Goal: Information Seeking & Learning: Find specific fact

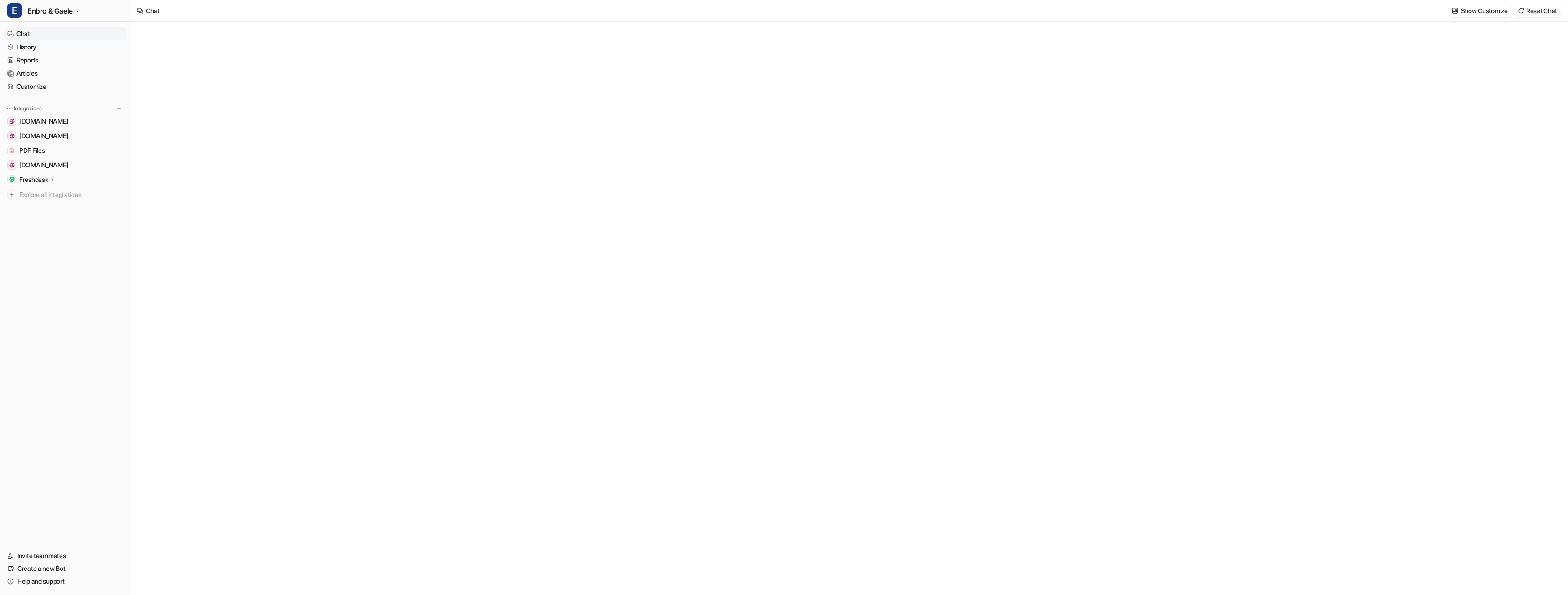
type textarea "**********"
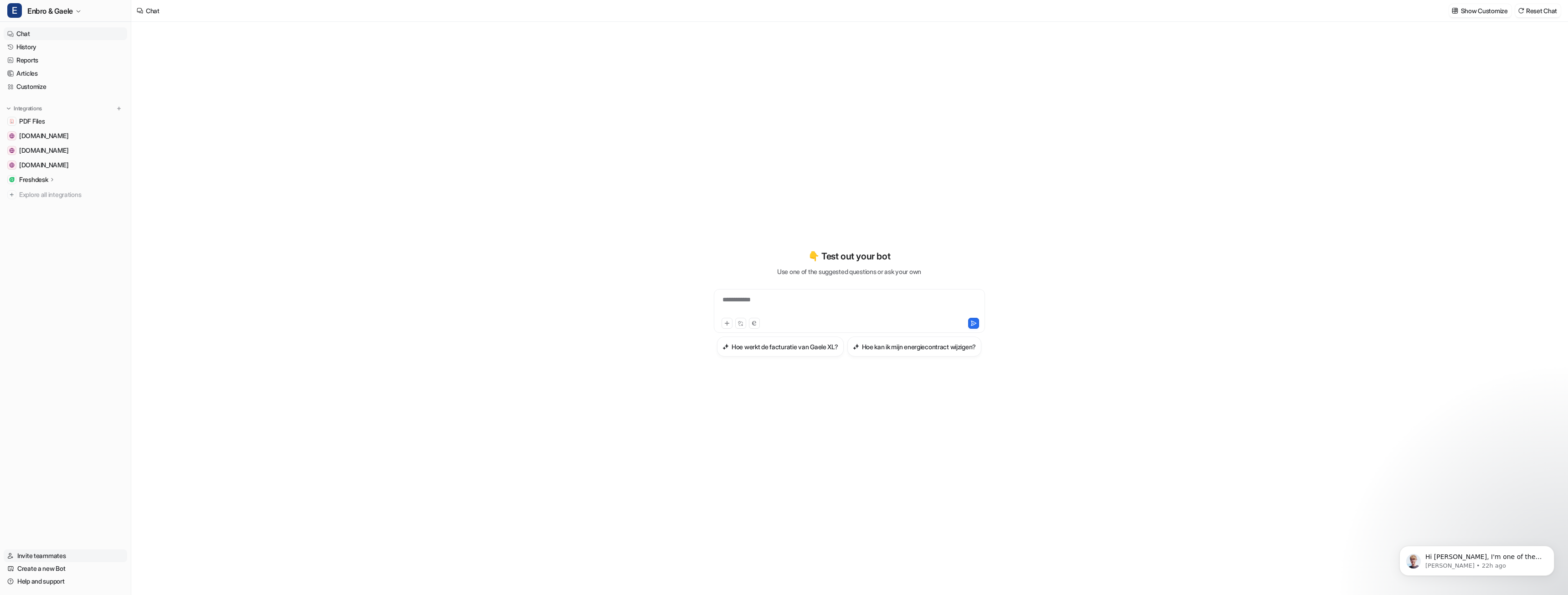
click at [46, 551] on link "Invite teammates" at bounding box center [65, 555] width 124 height 13
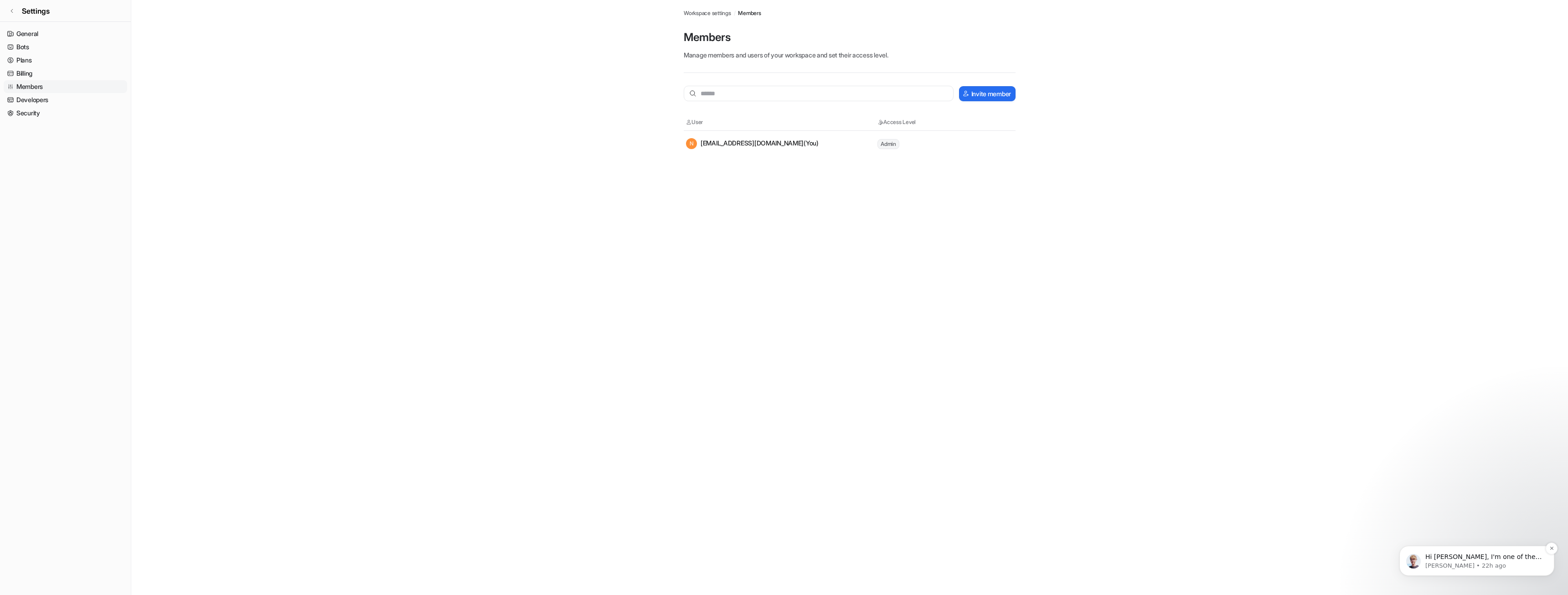
click at [1478, 559] on p "Hi [PERSON_NAME], I'm one of the engineers, jumping in for Kyva We had some pre…" at bounding box center [1484, 557] width 117 height 9
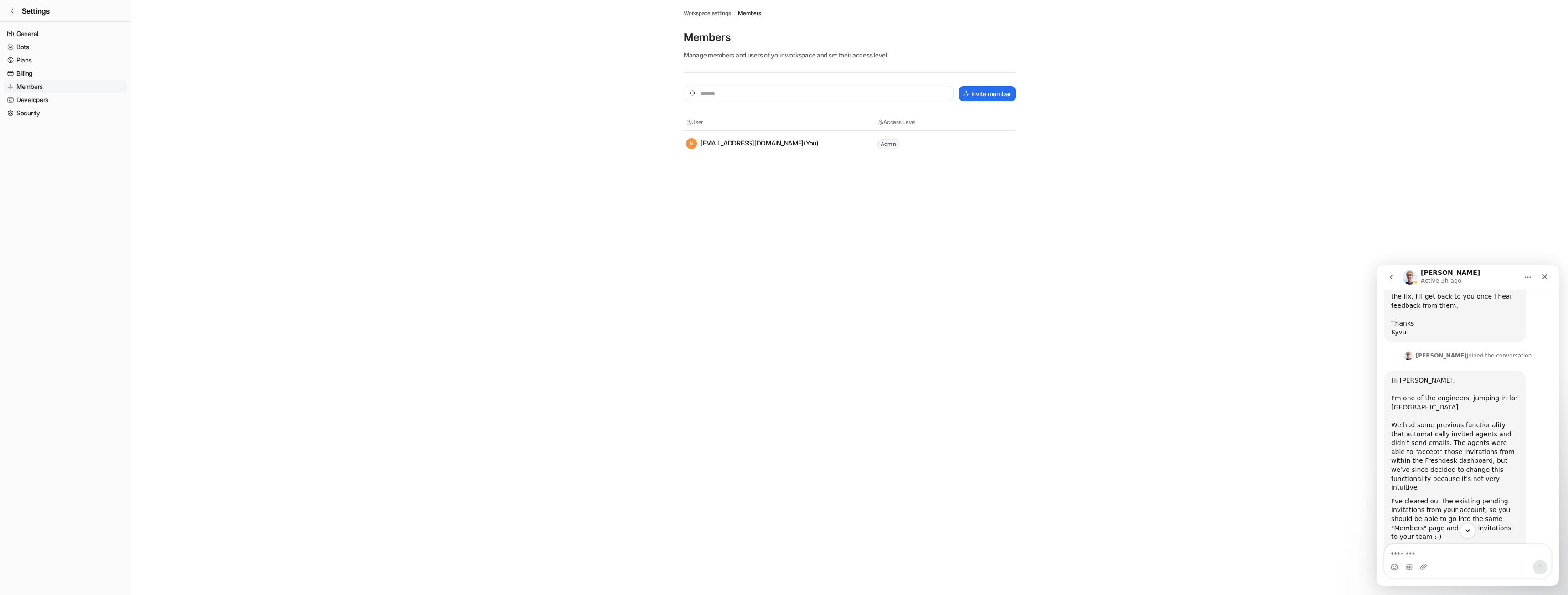
scroll to position [309, 0]
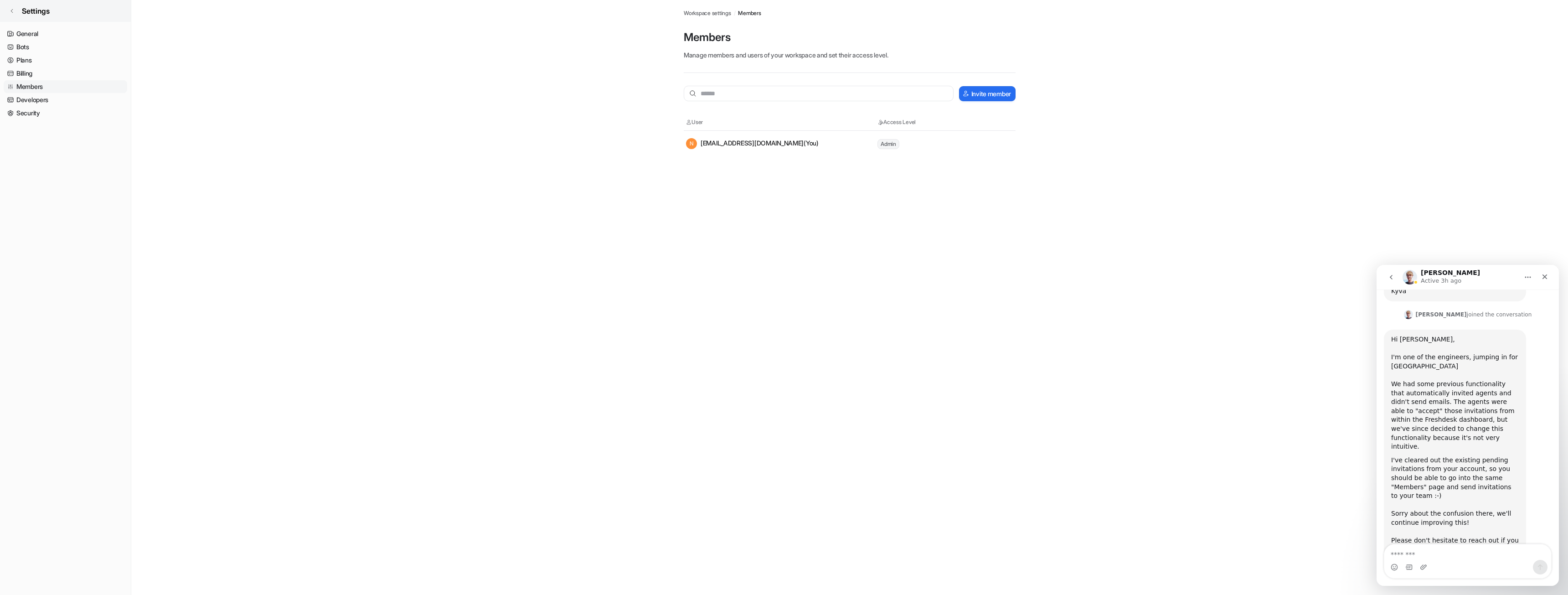
click at [12, 12] on icon at bounding box center [12, 10] width 5 height 5
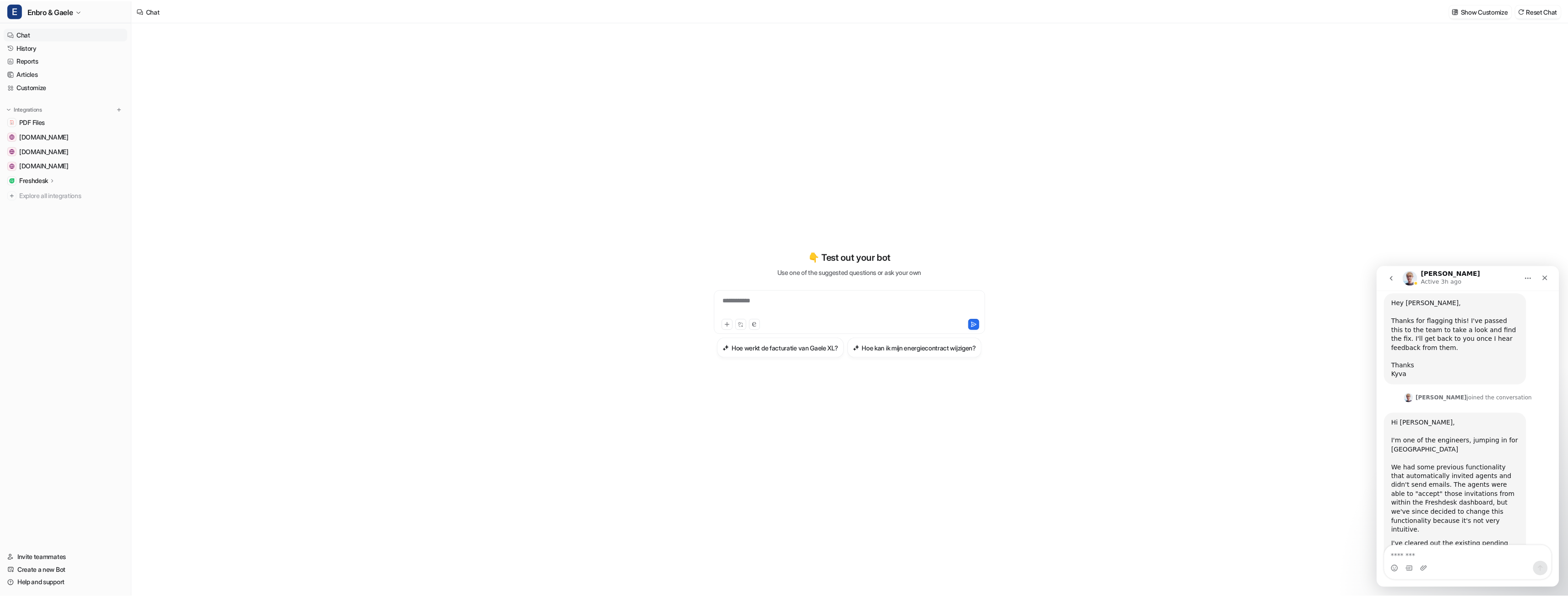
scroll to position [310, 0]
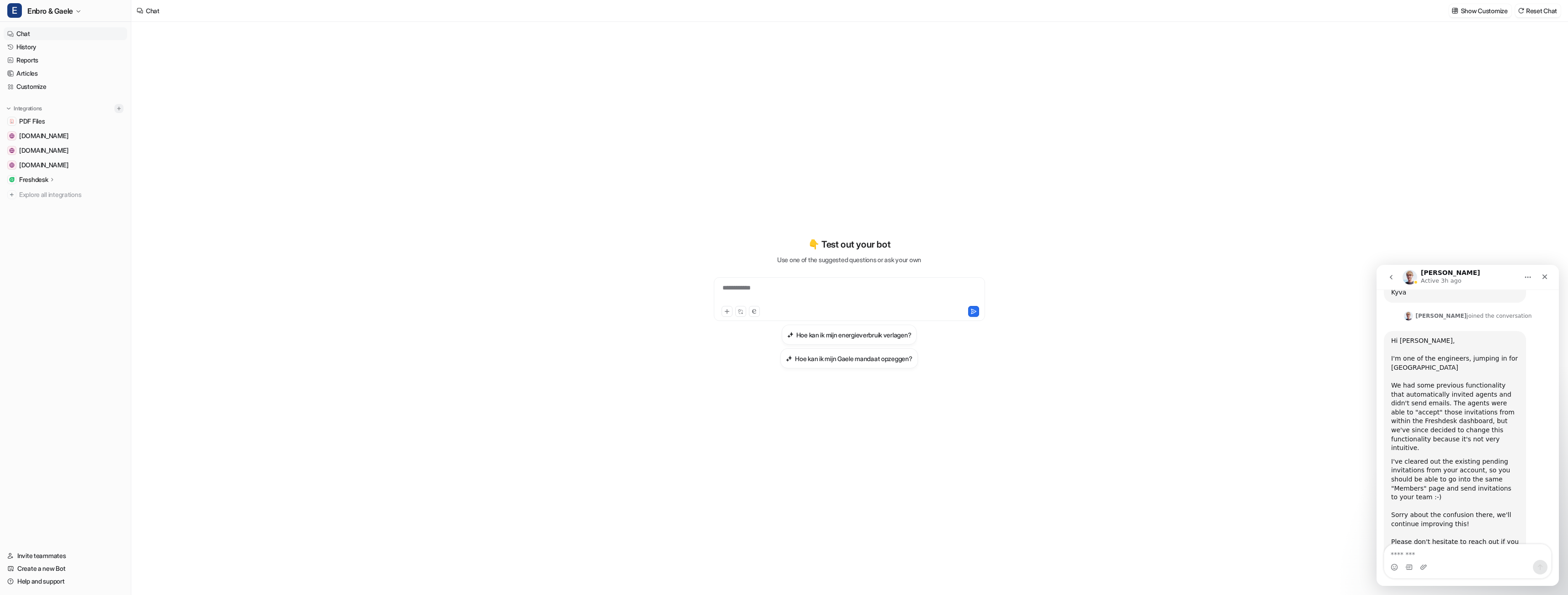
click at [115, 110] on button at bounding box center [119, 108] width 9 height 9
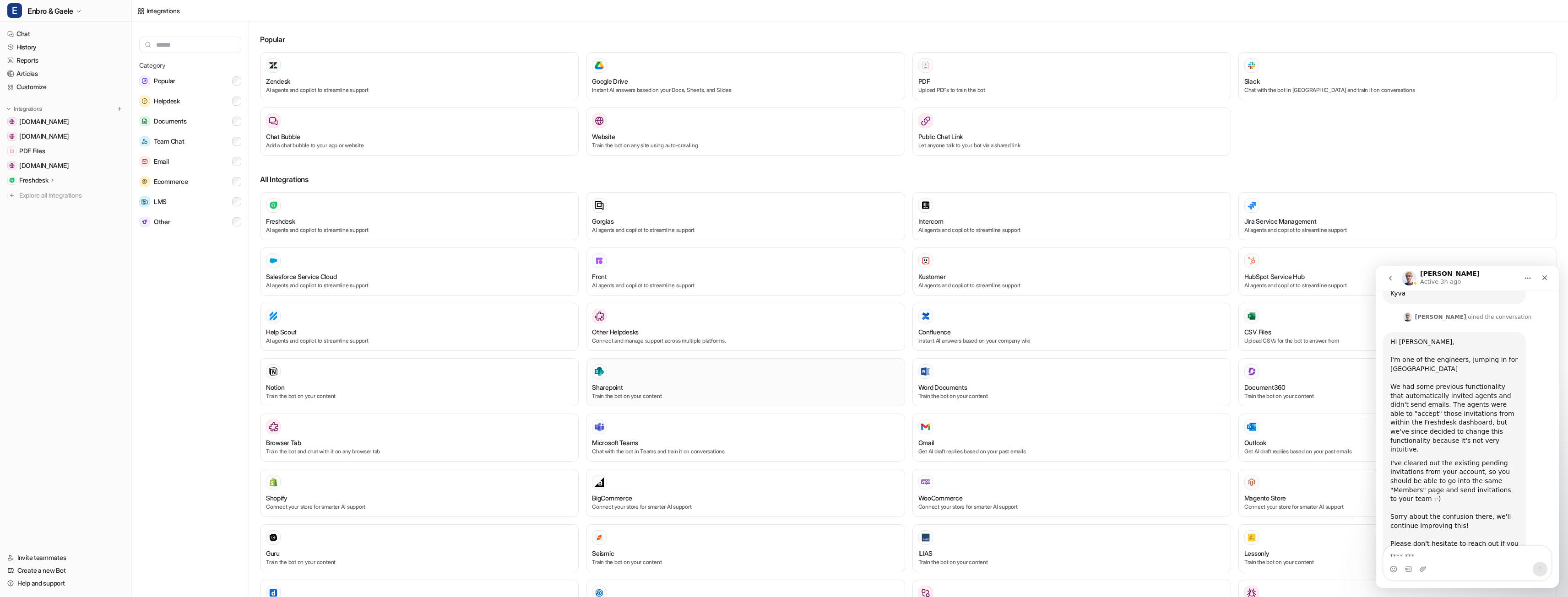
click at [694, 401] on button "Sharepoint Train the bot on your content" at bounding box center [745, 382] width 318 height 48
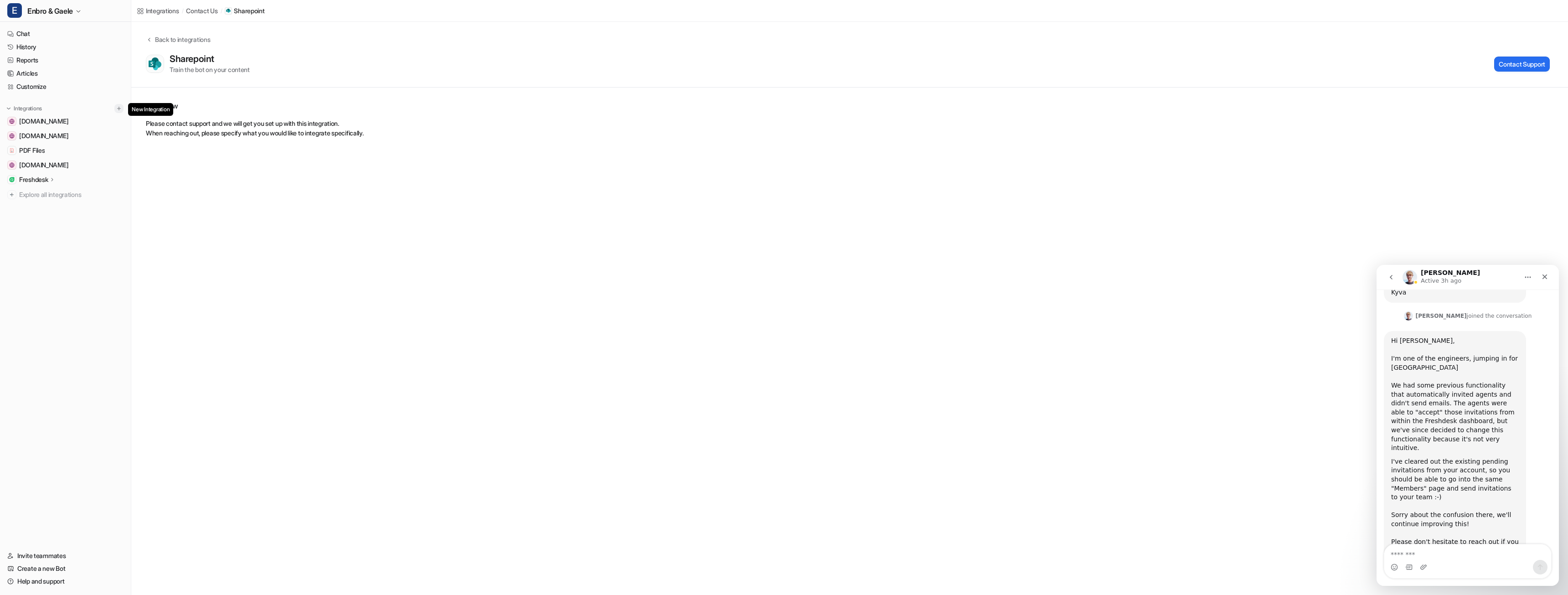
click at [118, 110] on img at bounding box center [119, 108] width 6 height 6
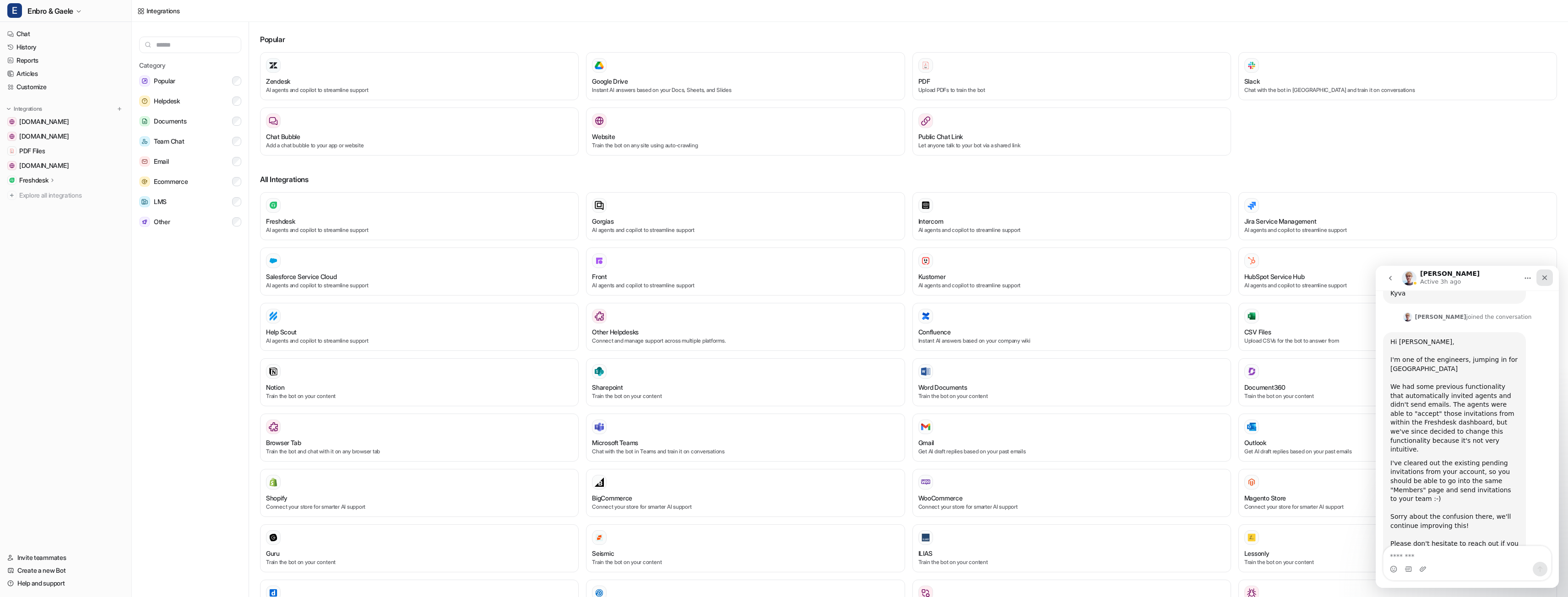
click at [1541, 279] on icon "Close" at bounding box center [1545, 278] width 7 height 7
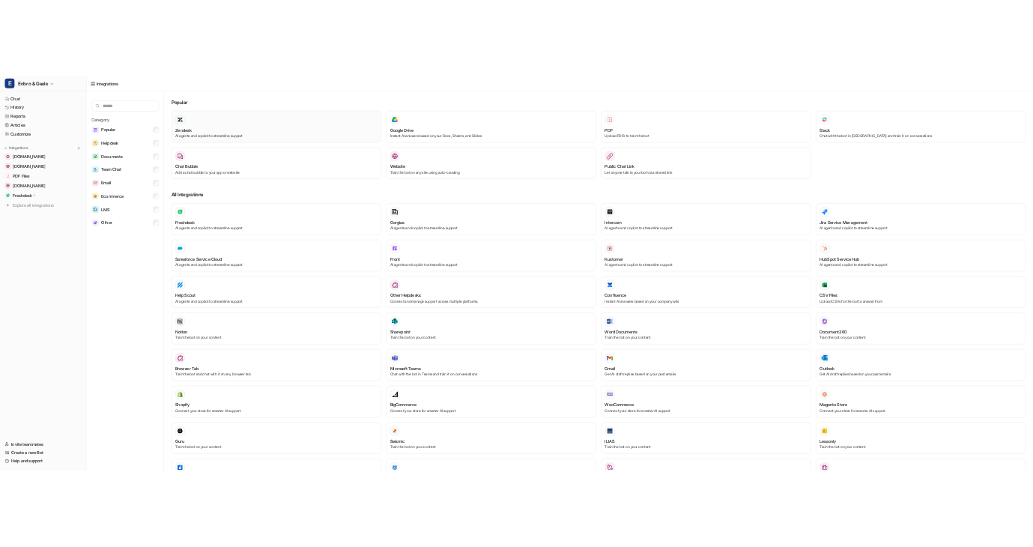
scroll to position [507, 0]
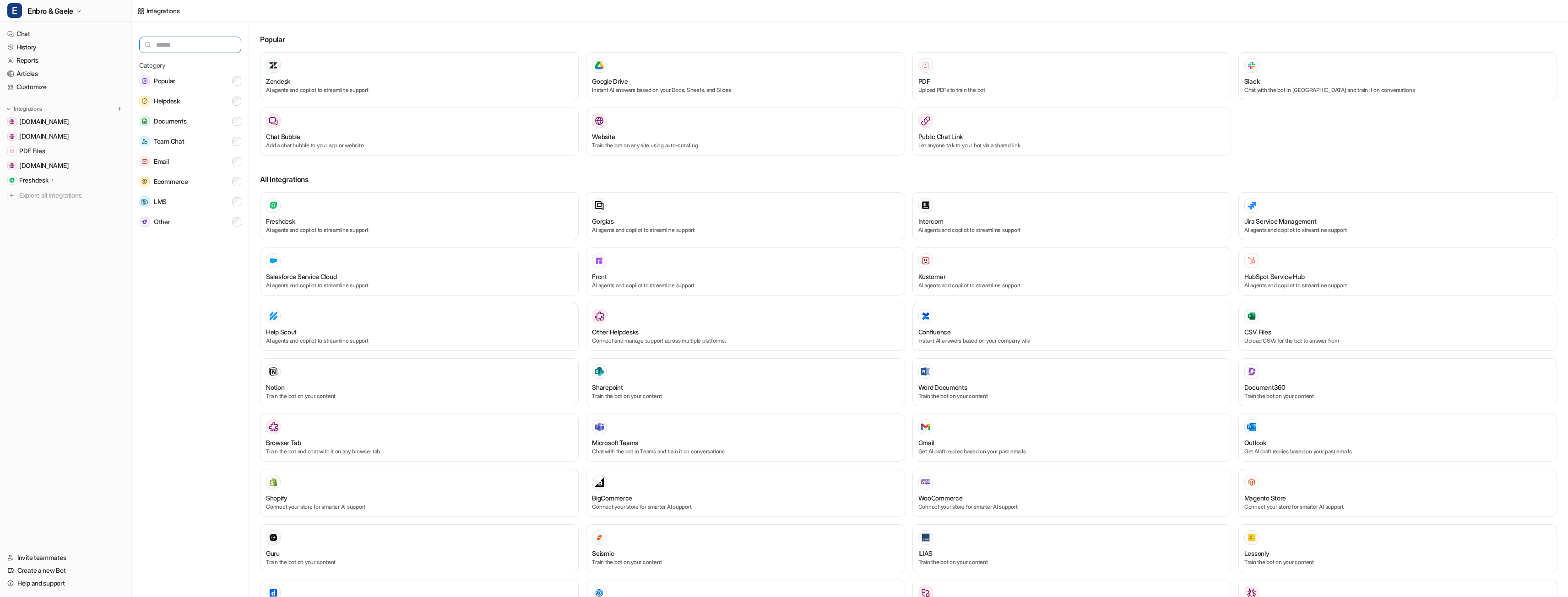
click at [187, 46] on input "text" at bounding box center [190, 45] width 102 height 16
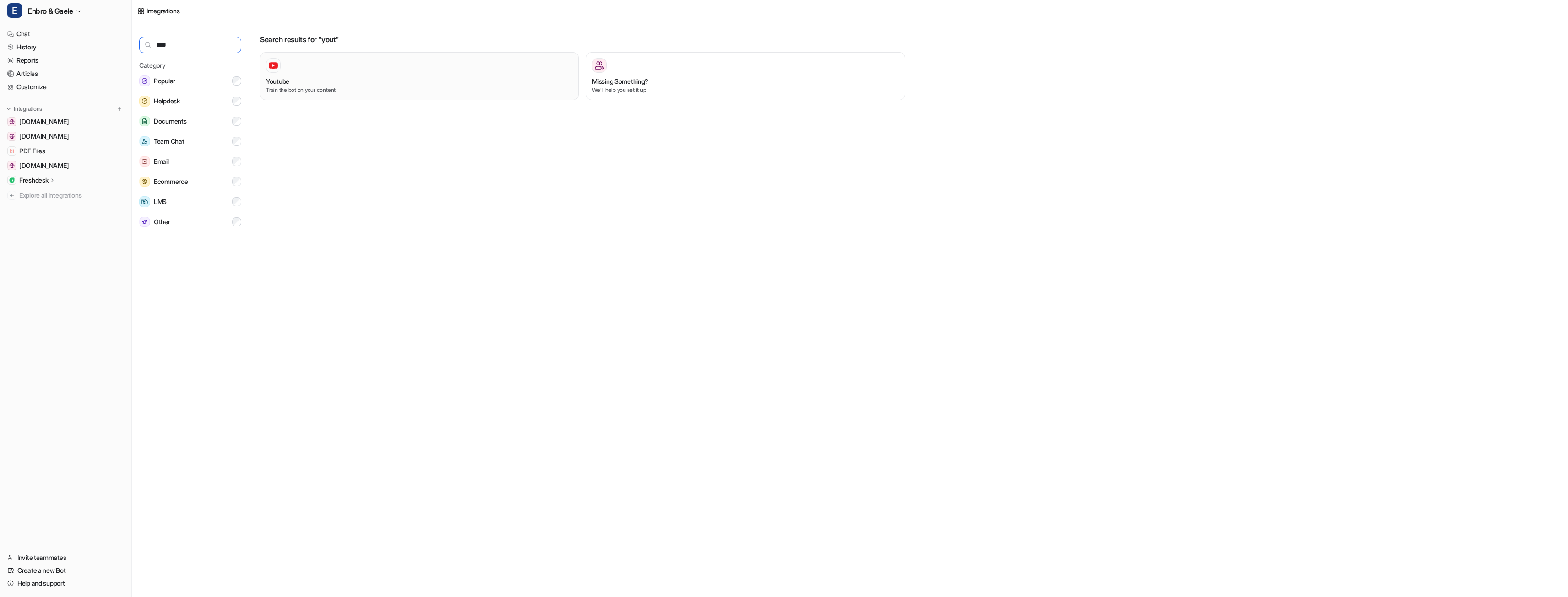
type input "****"
click at [350, 67] on div at bounding box center [419, 65] width 307 height 15
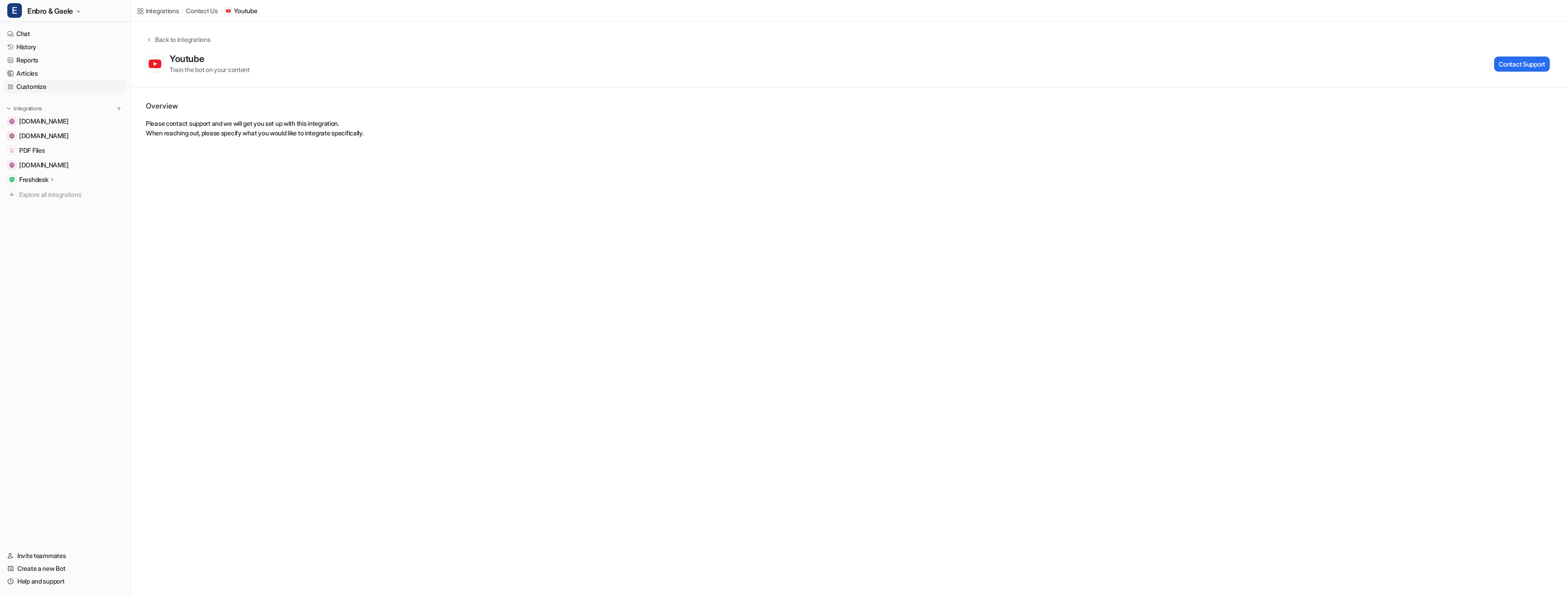
click at [32, 87] on link "Customize" at bounding box center [65, 86] width 124 height 13
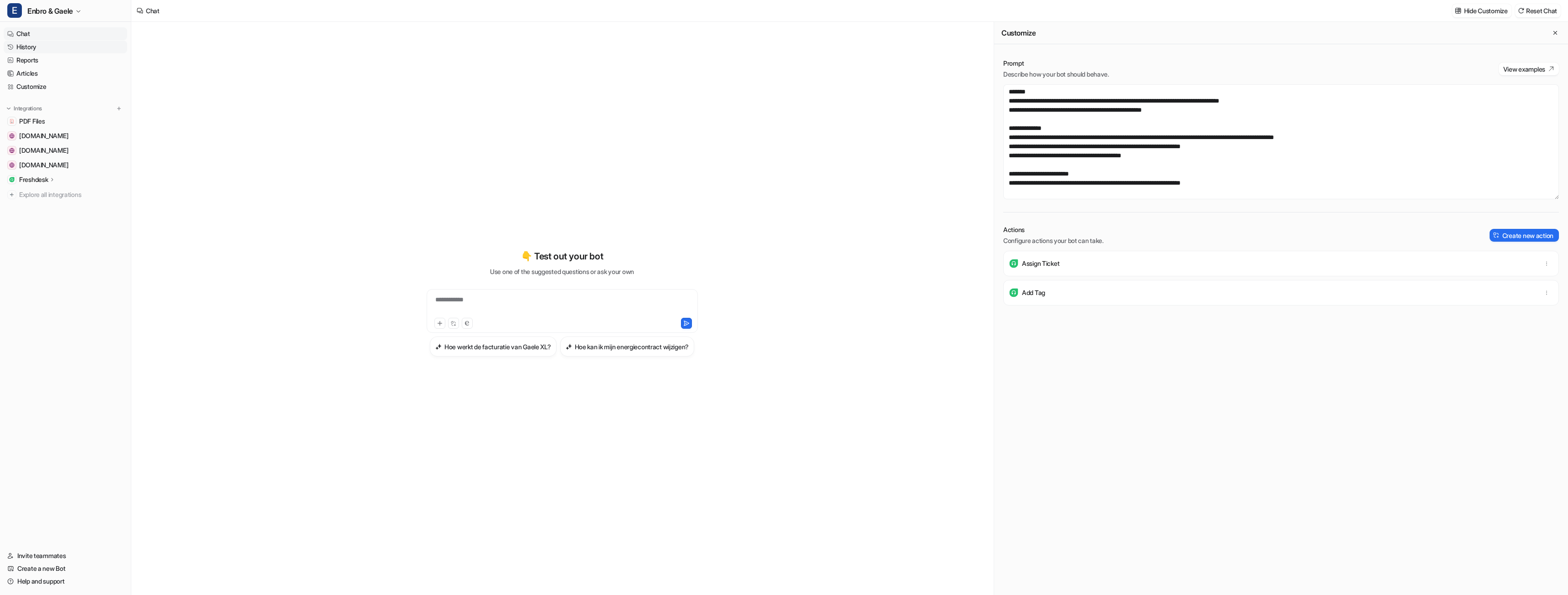
drag, startPoint x: 26, startPoint y: 48, endPoint x: 30, endPoint y: 52, distance: 5.7
click at [26, 48] on link "History" at bounding box center [65, 47] width 124 height 13
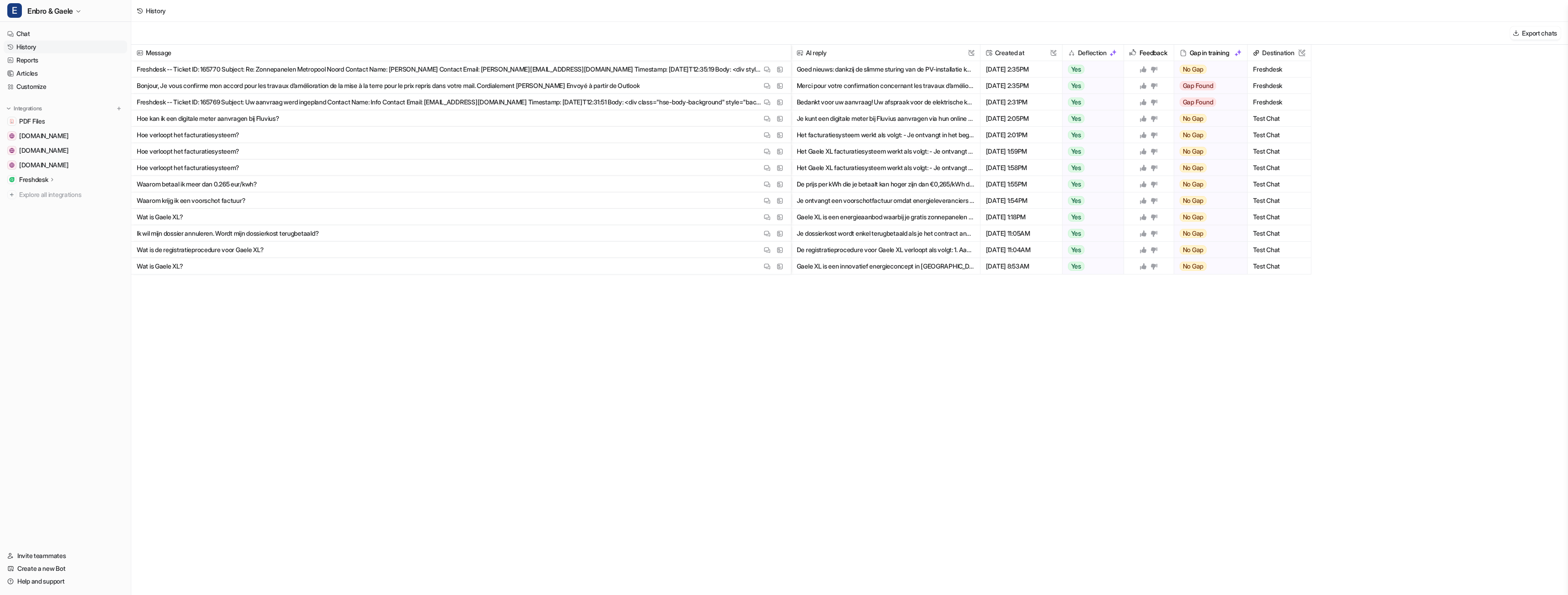
click at [242, 102] on p "Freshdesk -- Ticket ID: 165769 Subject: Uw aanvraag werd ingepland Contact Name…" at bounding box center [449, 102] width 625 height 16
click at [28, 121] on span "PDF Files" at bounding box center [32, 121] width 26 height 9
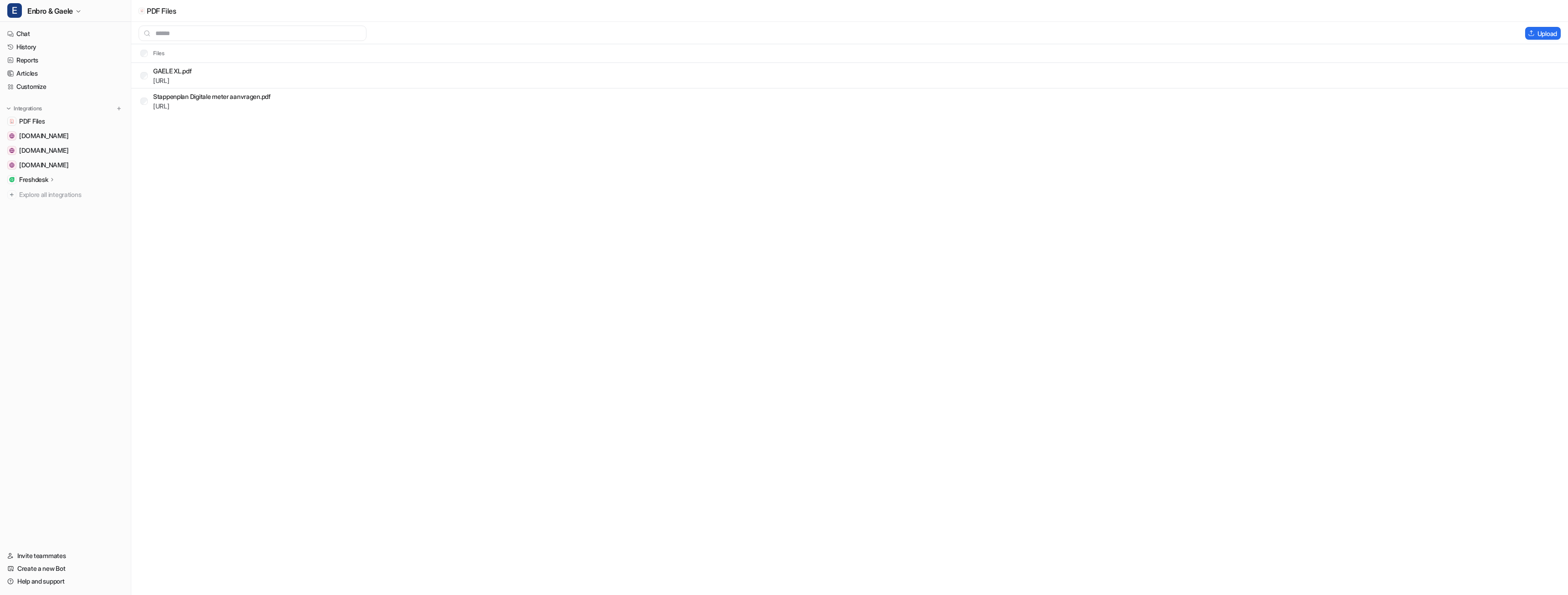
click at [52, 181] on icon at bounding box center [52, 179] width 6 height 7
click at [31, 72] on link "Articles" at bounding box center [65, 73] width 124 height 13
click at [37, 49] on link "History" at bounding box center [65, 47] width 124 height 13
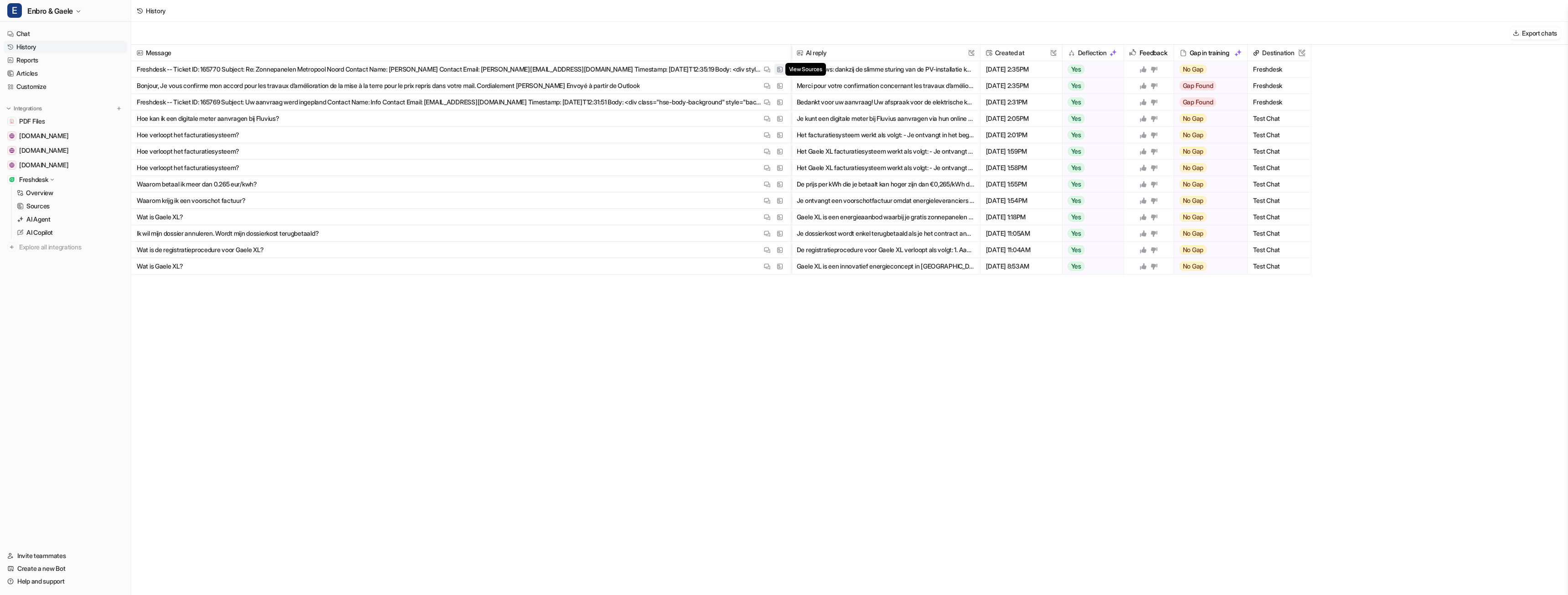
click at [779, 70] on img at bounding box center [780, 69] width 6 height 7
click at [421, 135] on span "Hoe verloopt het facturatiesysteem? View Thread View Sources" at bounding box center [461, 135] width 653 height 16
click at [48, 70] on link "Articles" at bounding box center [65, 73] width 124 height 13
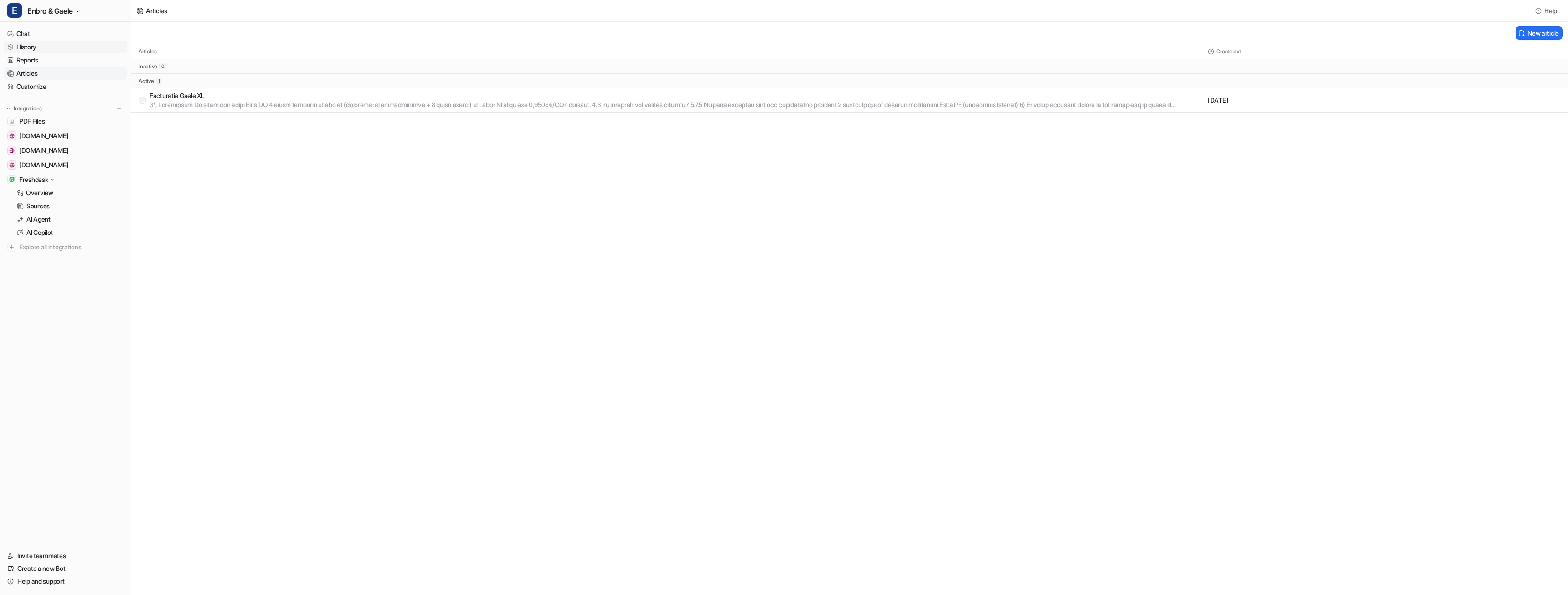
click at [64, 44] on link "History" at bounding box center [65, 47] width 124 height 13
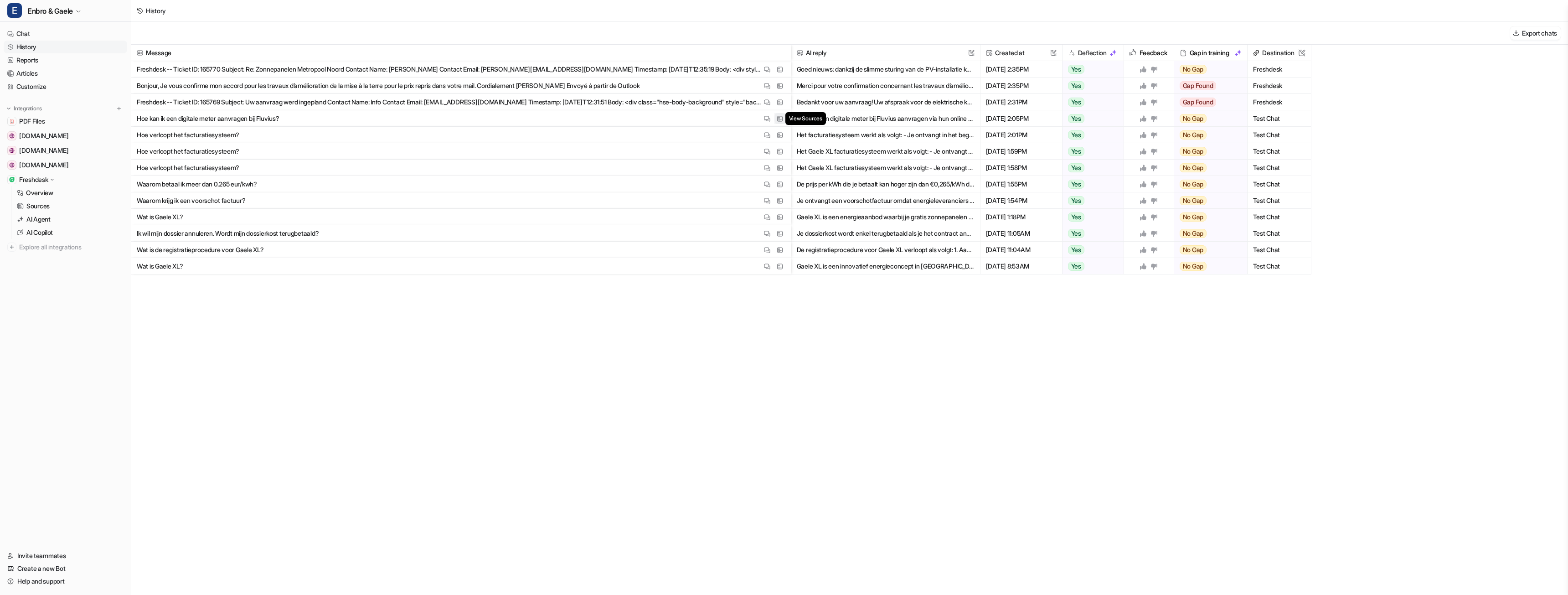
click at [779, 119] on img at bounding box center [780, 118] width 6 height 7
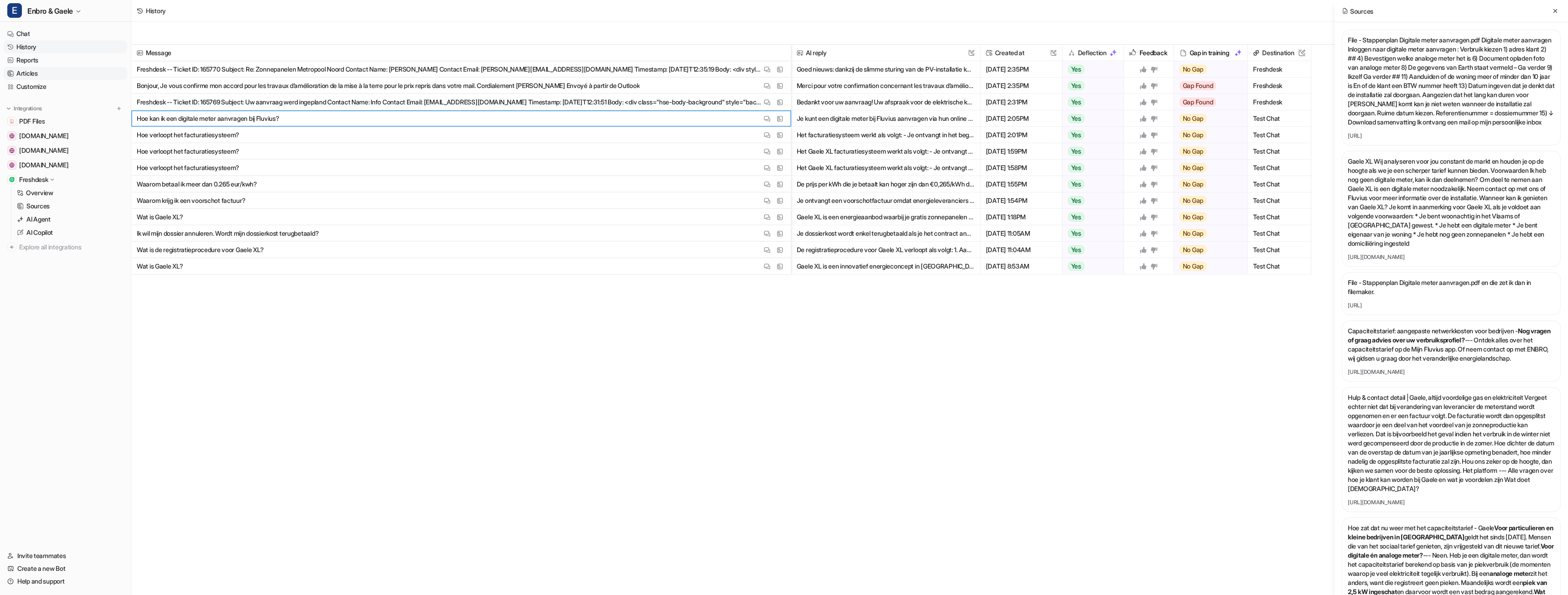
click at [52, 77] on link "Articles" at bounding box center [65, 73] width 124 height 13
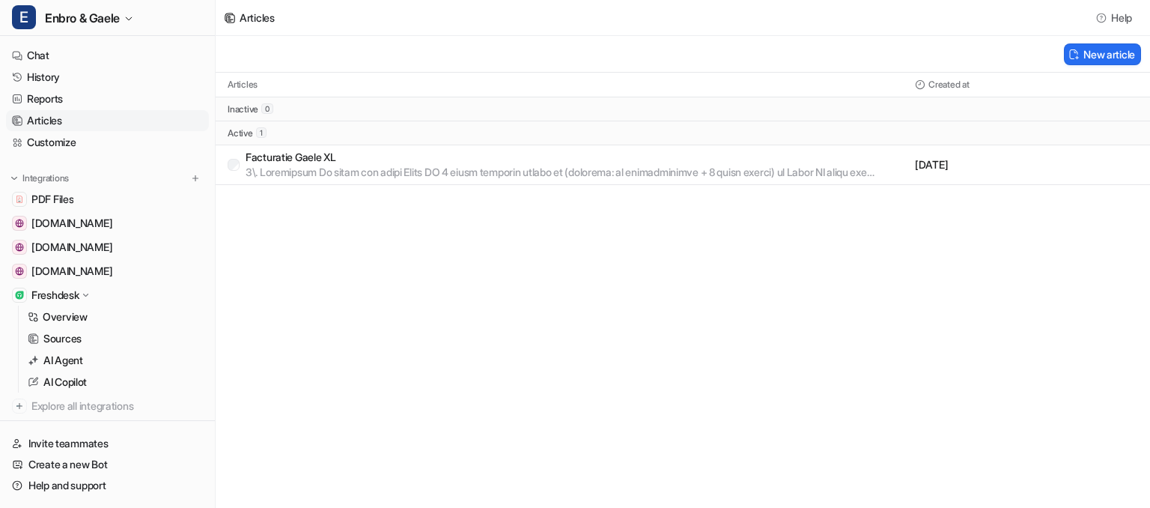
scroll to position [556, 0]
click at [261, 161] on p "Facturatie Gaele XL" at bounding box center [577, 157] width 663 height 15
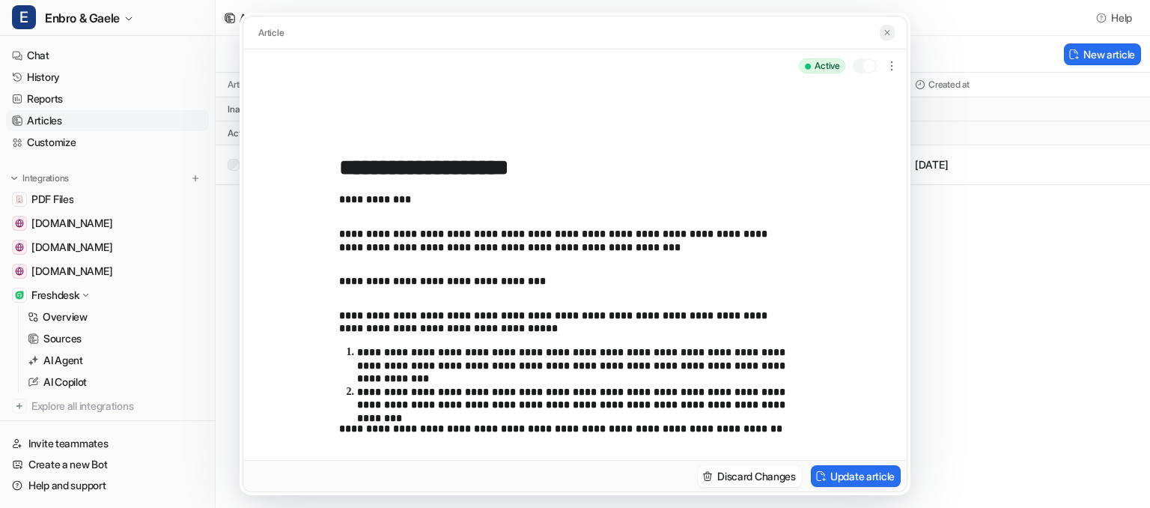
click at [893, 30] on button at bounding box center [887, 33] width 15 height 16
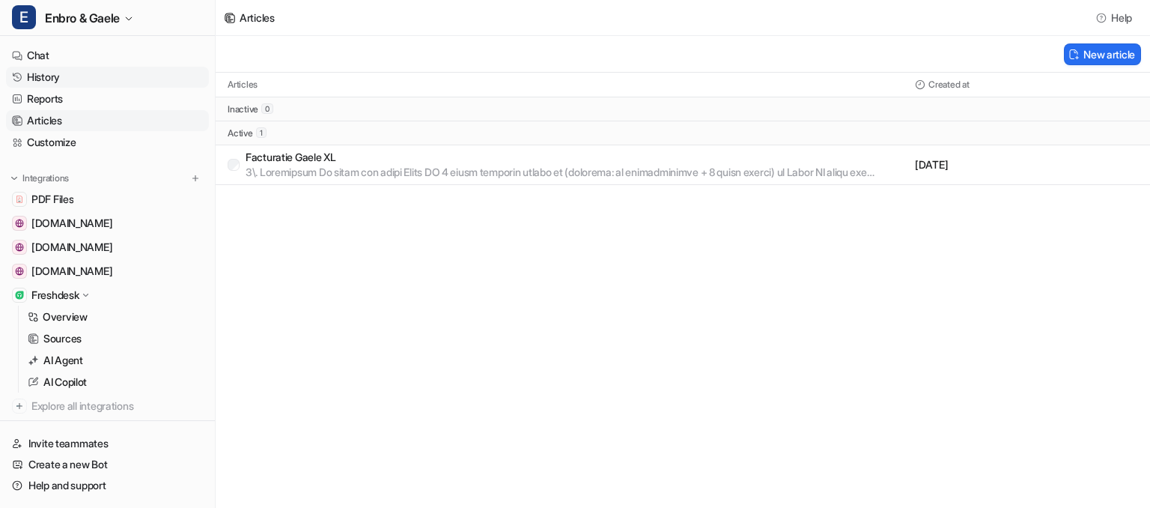
click at [58, 73] on link "History" at bounding box center [107, 77] width 203 height 21
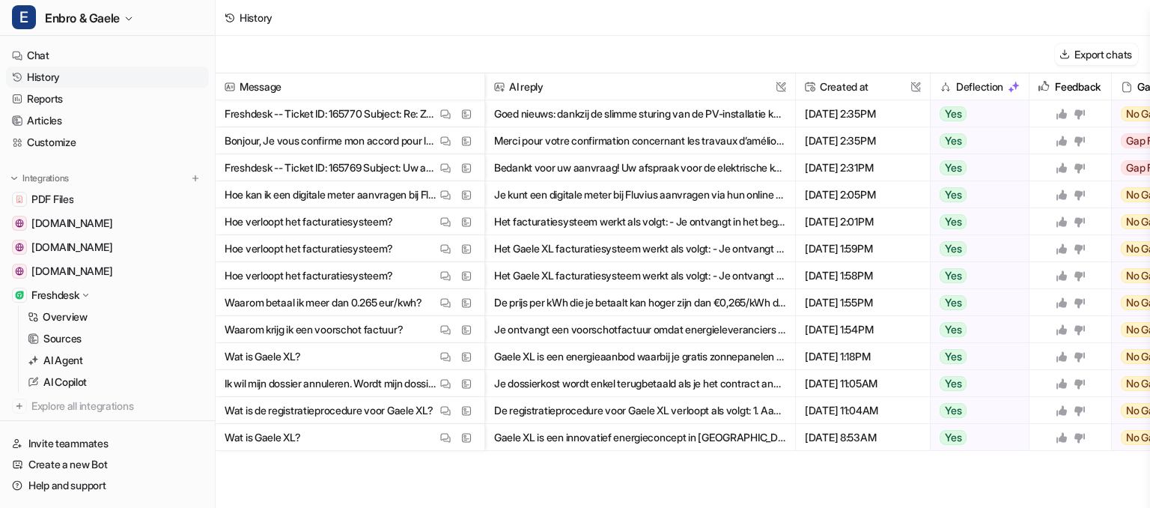
click at [512, 222] on button "Het facturatiesysteem werkt als volgt: - Je ontvangt in het begin van de maand …" at bounding box center [640, 221] width 292 height 27
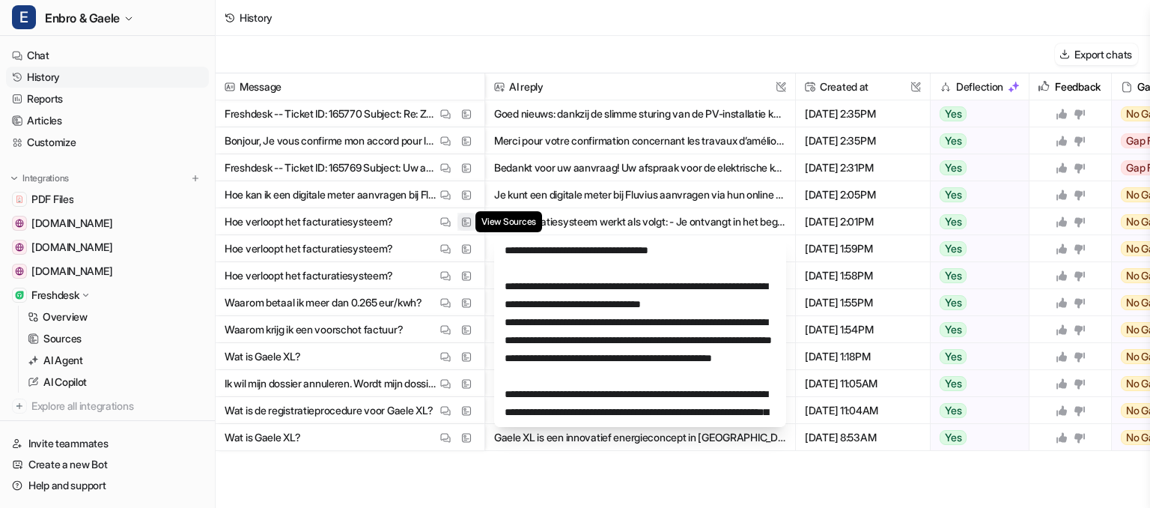
click at [467, 223] on img at bounding box center [466, 221] width 10 height 11
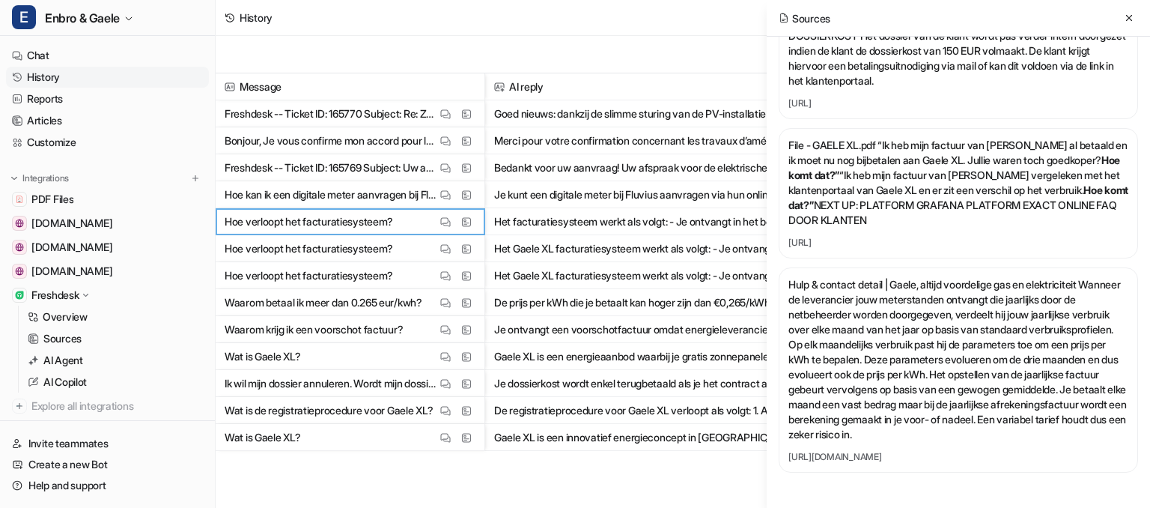
scroll to position [5624, 0]
click at [1128, 18] on icon at bounding box center [1129, 18] width 6 height 6
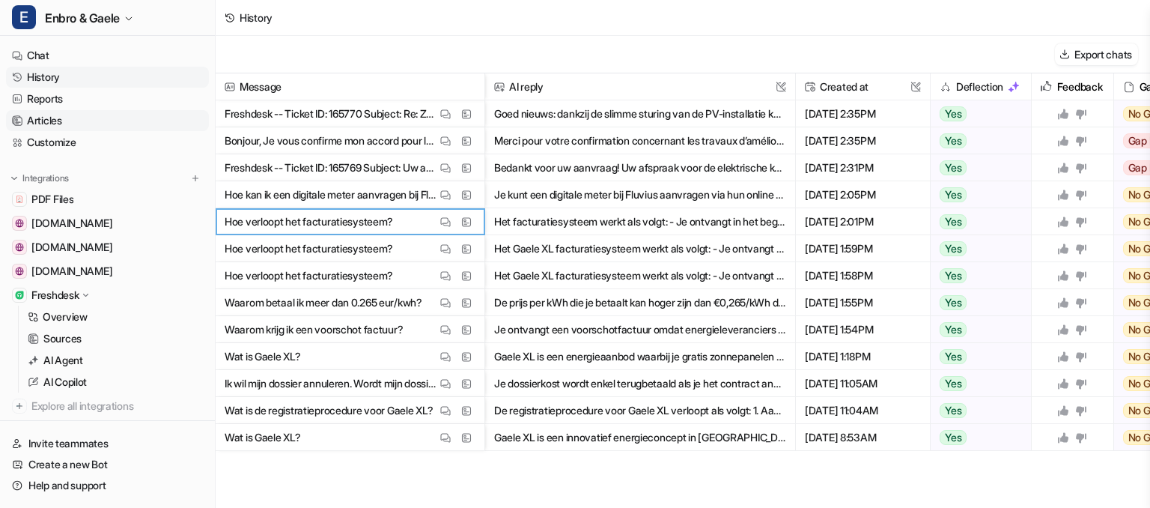
click at [87, 124] on link "Articles" at bounding box center [107, 120] width 203 height 21
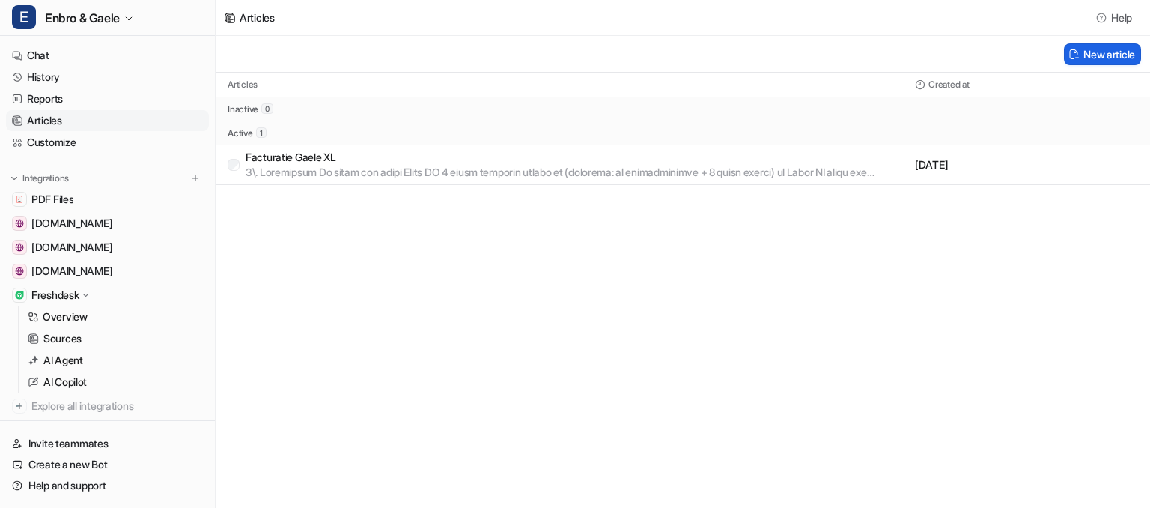
click at [1108, 53] on button "New article" at bounding box center [1102, 54] width 77 height 22
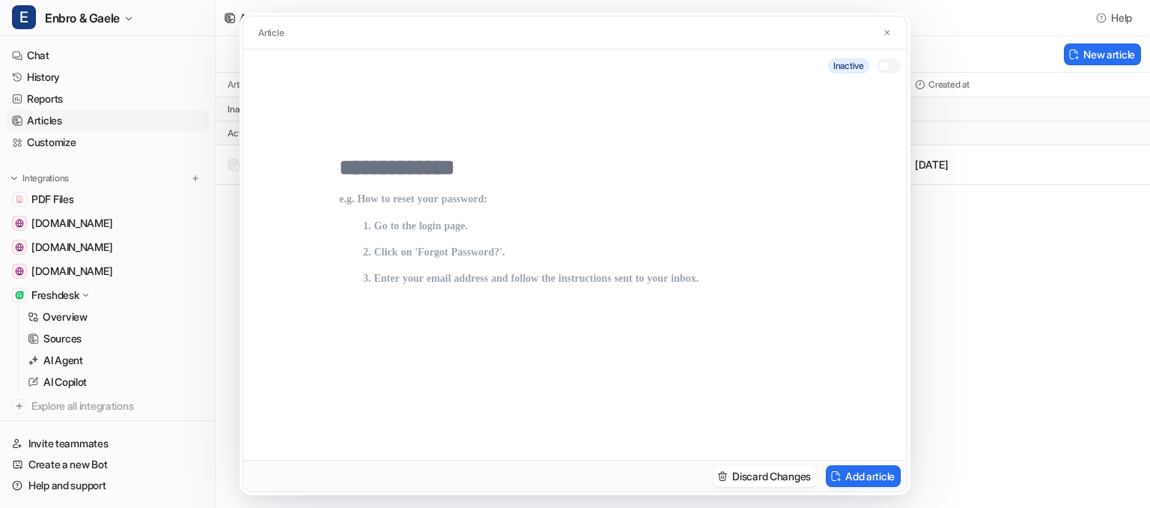
click at [391, 168] on input "text" at bounding box center [575, 167] width 472 height 27
click at [54, 118] on div "Article inactive Discard Changes Add article" at bounding box center [575, 254] width 1150 height 508
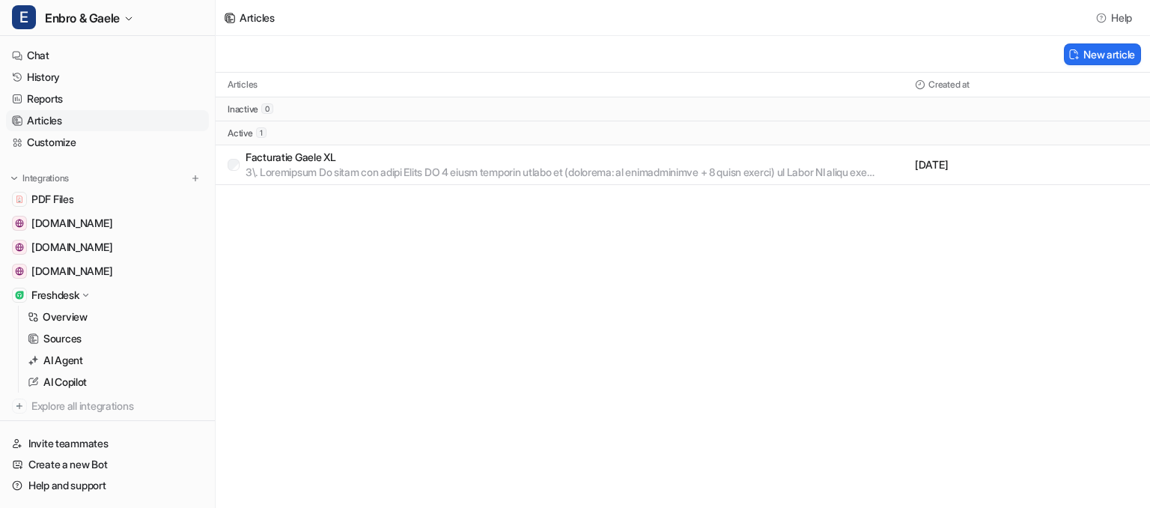
click at [323, 162] on p "Facturatie Gaele XL" at bounding box center [577, 157] width 663 height 15
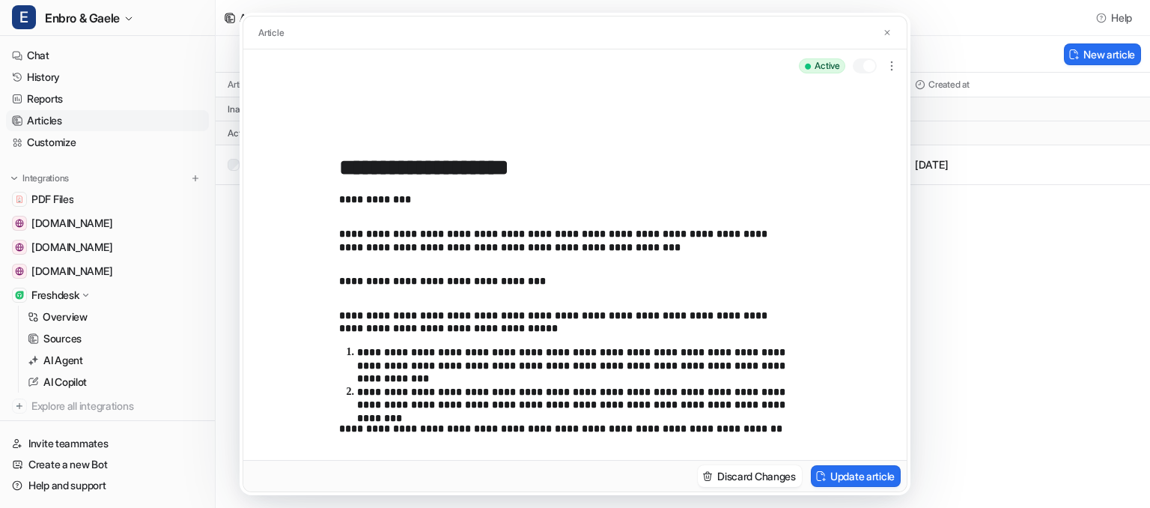
click at [1009, 294] on div "**********" at bounding box center [575, 254] width 1150 height 508
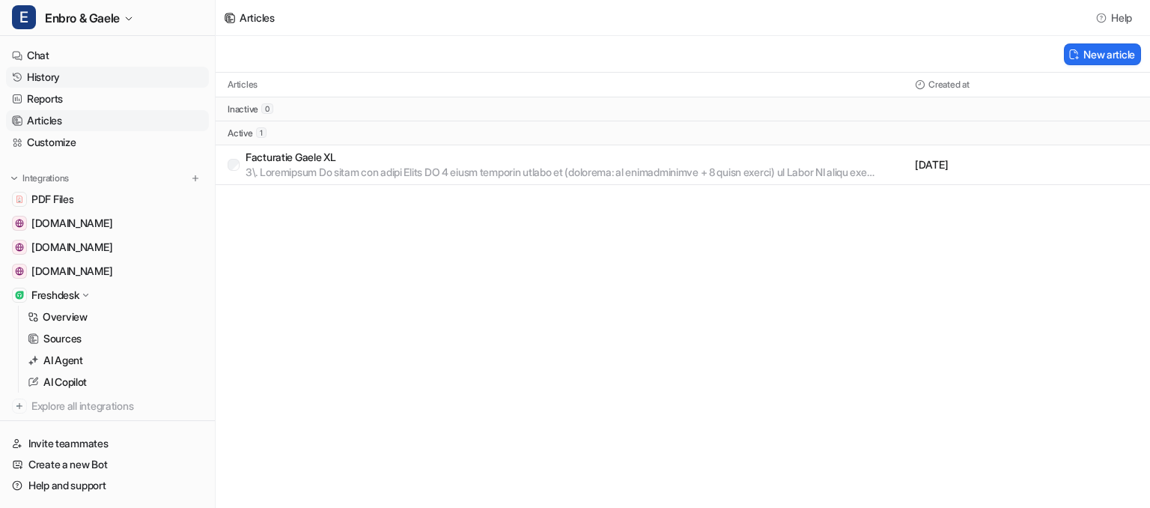
click at [100, 70] on link "History" at bounding box center [107, 77] width 203 height 21
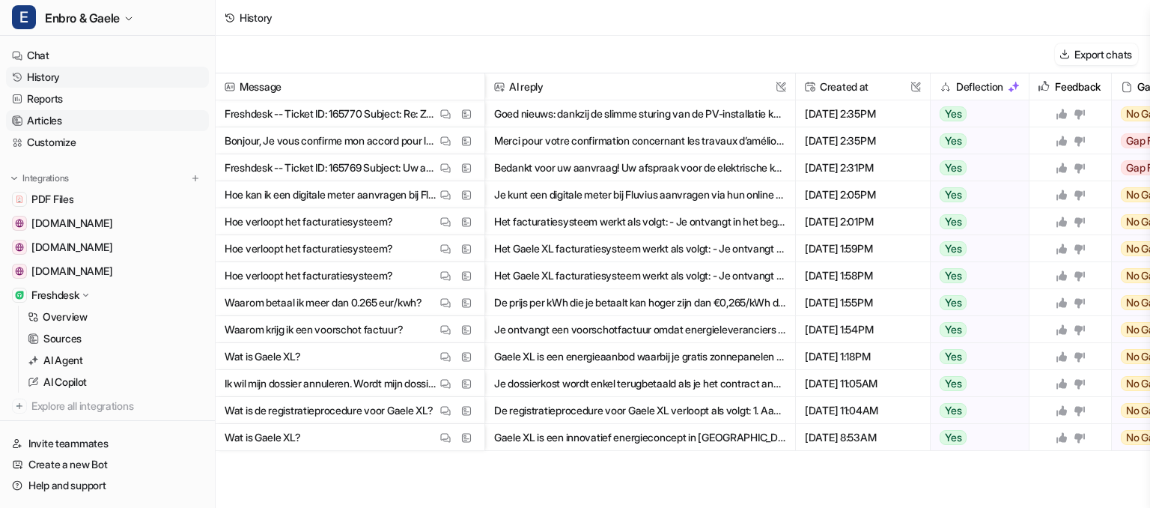
click at [84, 125] on link "Articles" at bounding box center [107, 120] width 203 height 21
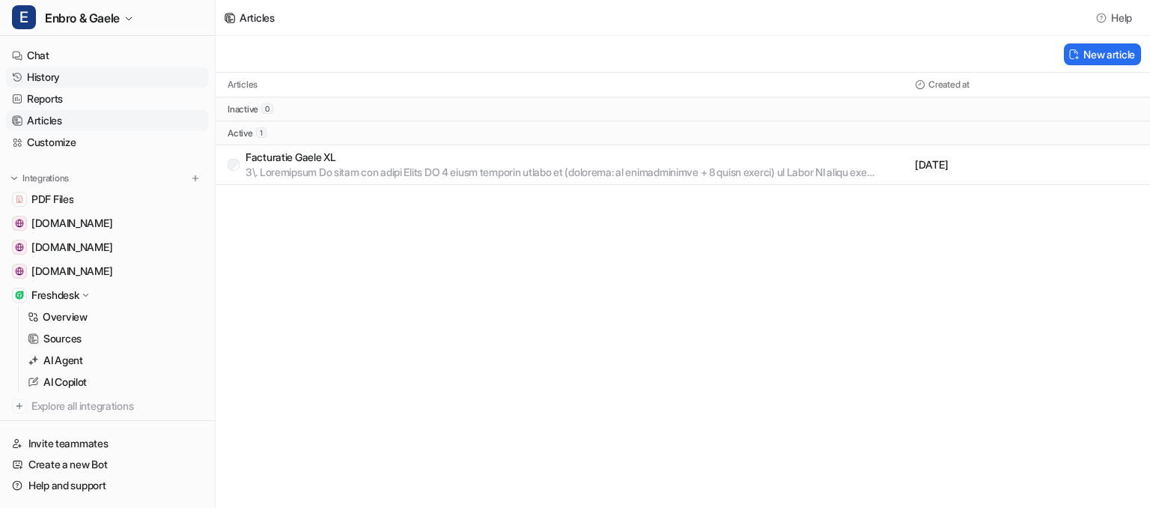
click at [72, 77] on link "History" at bounding box center [107, 77] width 203 height 21
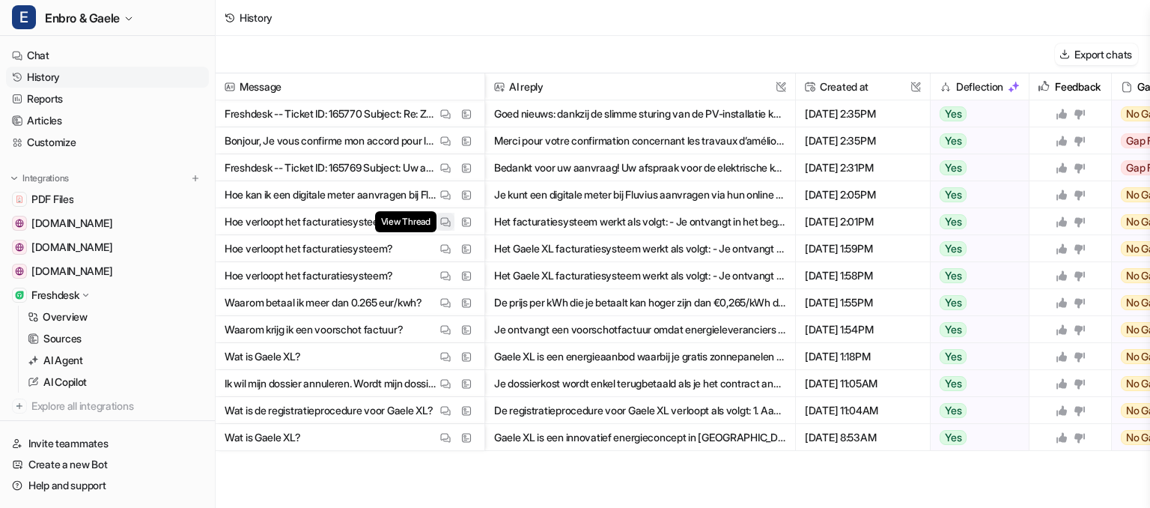
click at [448, 222] on img at bounding box center [445, 221] width 10 height 11
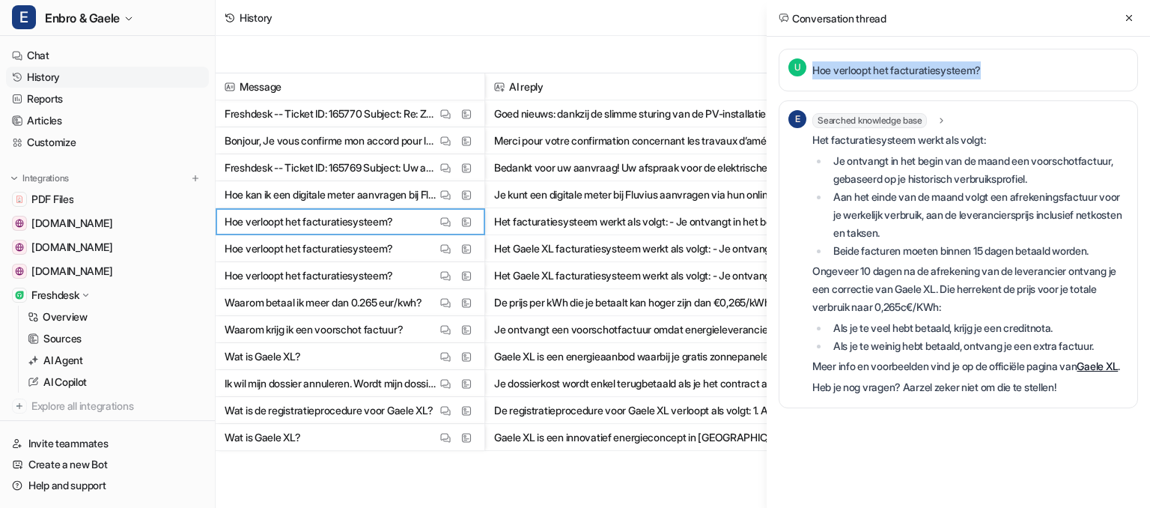
drag, startPoint x: 999, startPoint y: 67, endPoint x: 793, endPoint y: 67, distance: 205.9
click at [793, 67] on div "U Hoe verloopt het facturatiesysteem?" at bounding box center [958, 70] width 359 height 43
copy p "Hoe verloopt het facturatiesysteem?"
click at [49, 52] on link "Chat" at bounding box center [107, 55] width 203 height 21
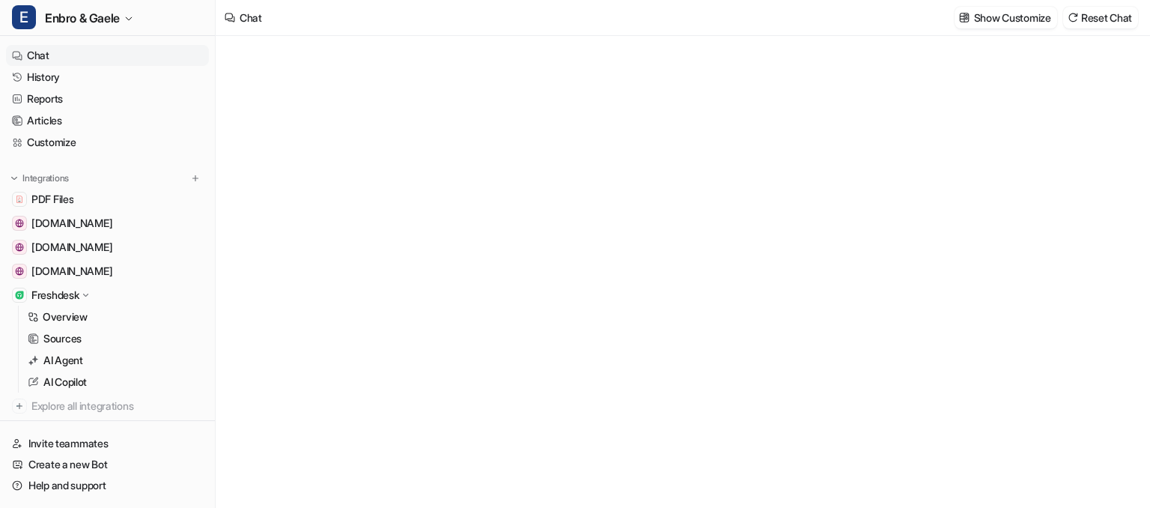
type textarea "**********"
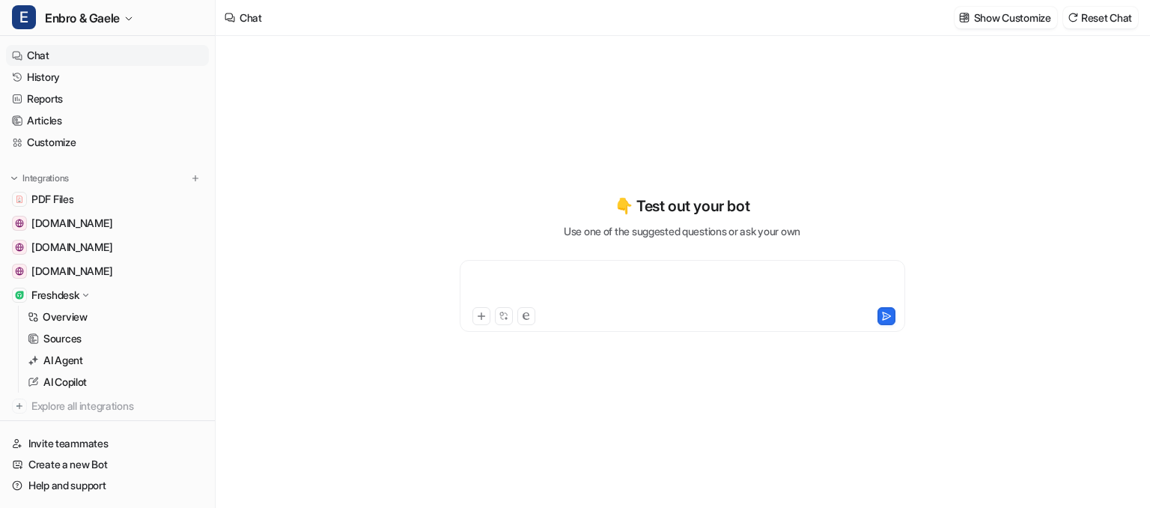
click at [557, 279] on div at bounding box center [683, 287] width 438 height 34
paste div
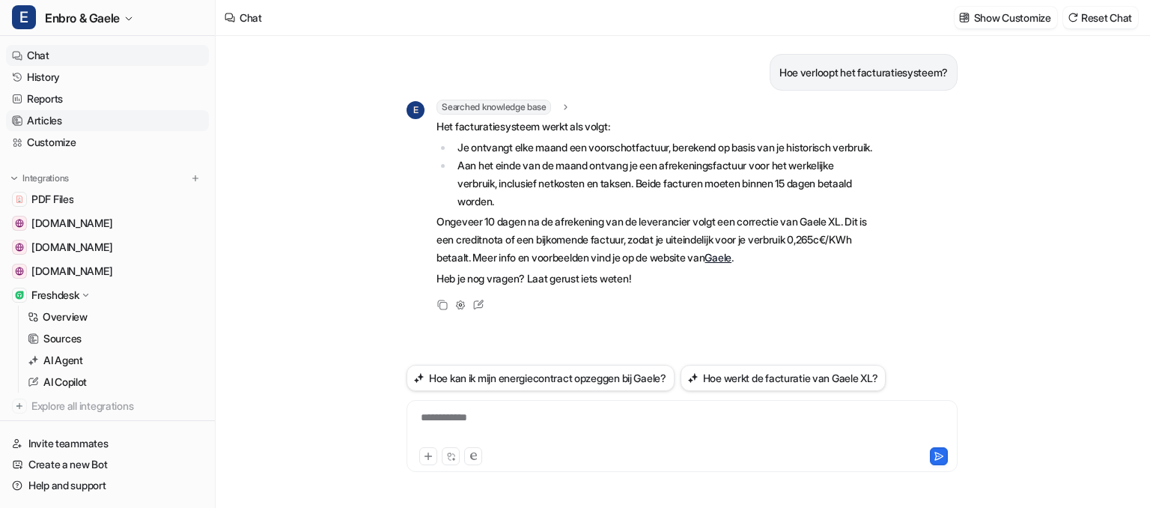
click at [91, 118] on link "Articles" at bounding box center [107, 120] width 203 height 21
click at [67, 114] on link "Articles" at bounding box center [107, 120] width 203 height 21
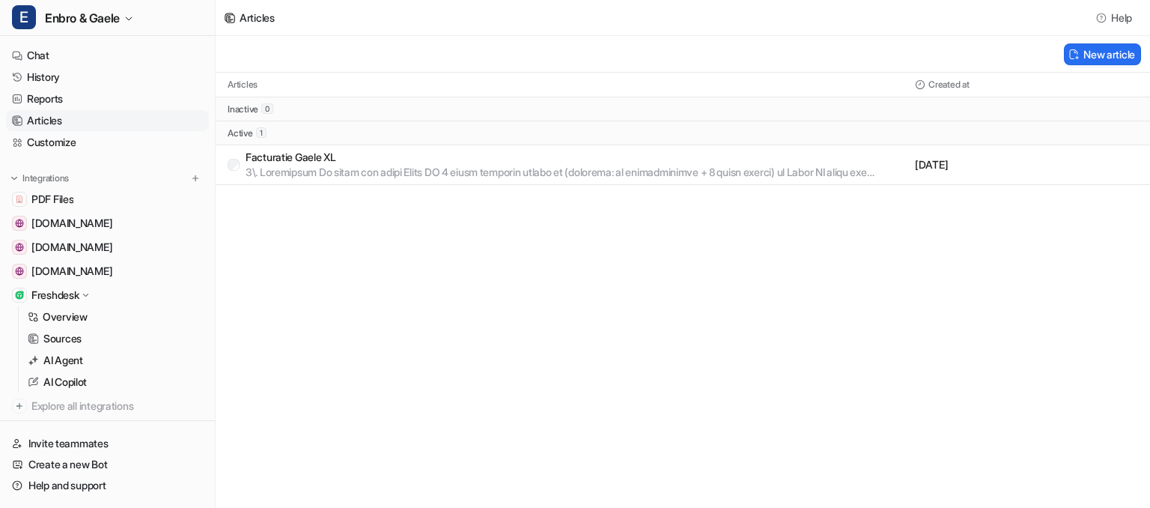
click at [348, 174] on p at bounding box center [577, 172] width 663 height 15
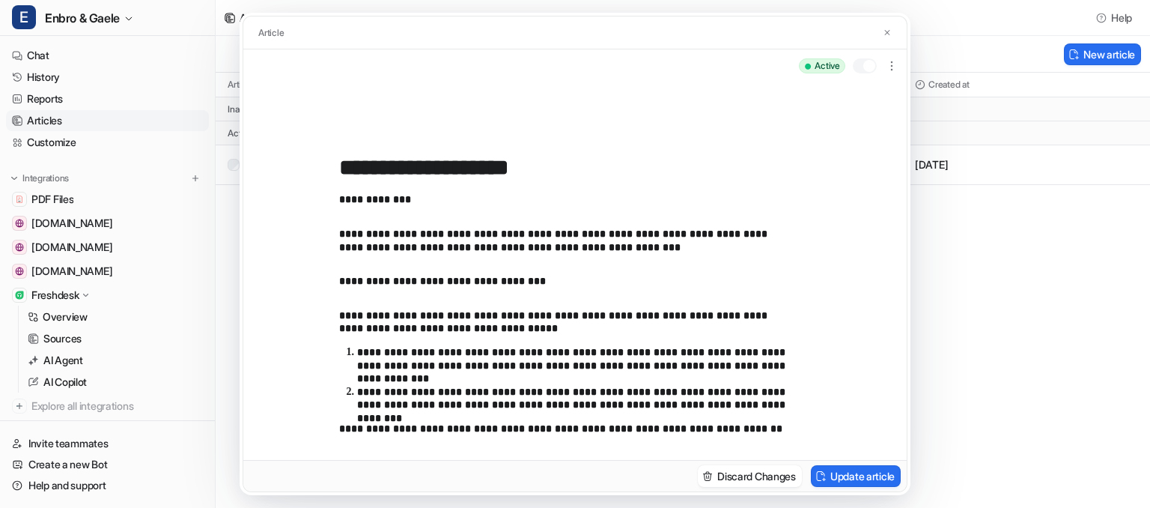
click at [48, 53] on div "**********" at bounding box center [575, 254] width 1150 height 508
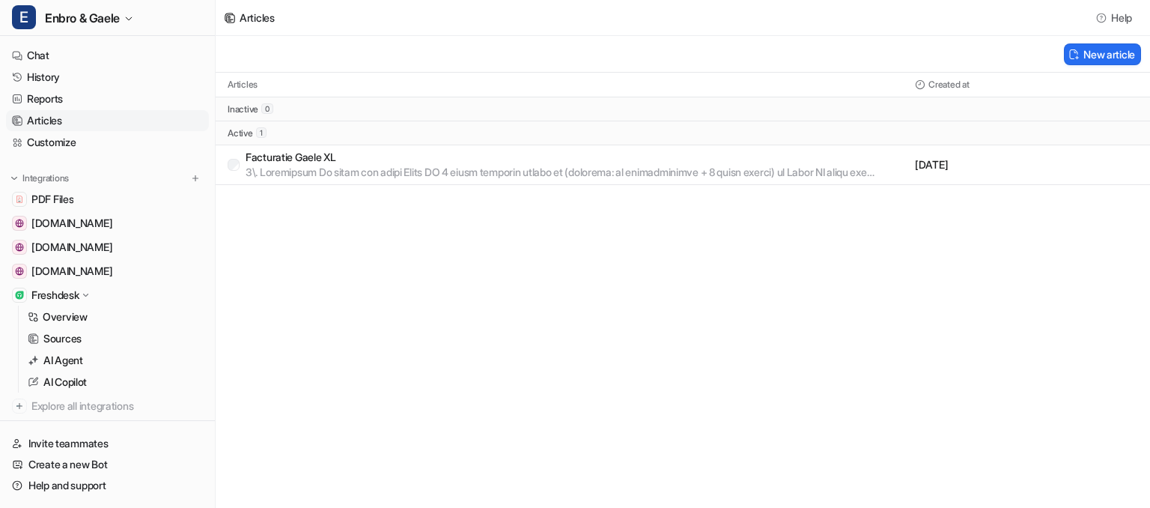
click at [48, 53] on link "Chat" at bounding box center [107, 55] width 203 height 21
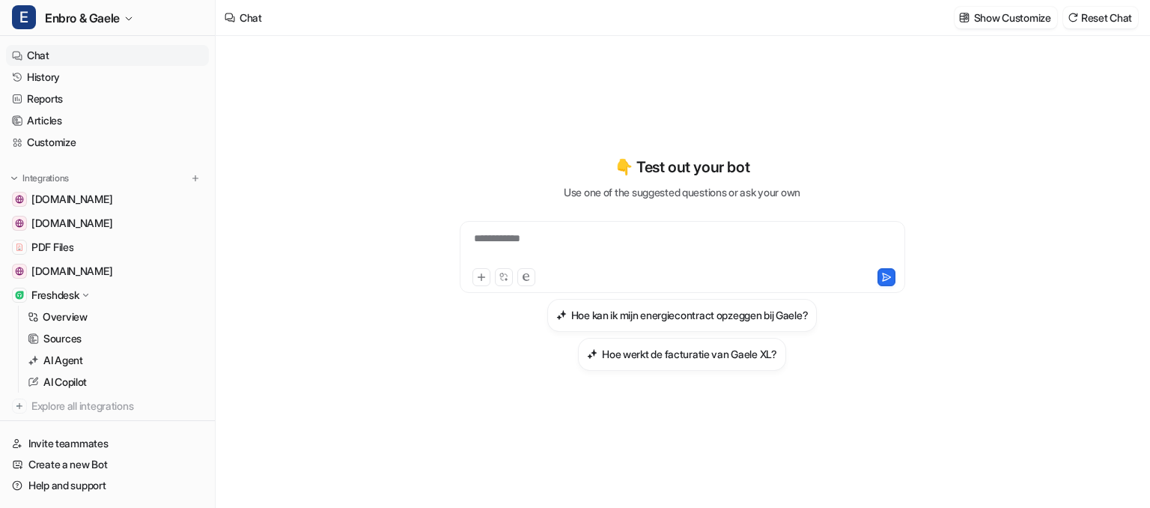
click at [549, 240] on div "**********" at bounding box center [683, 248] width 438 height 34
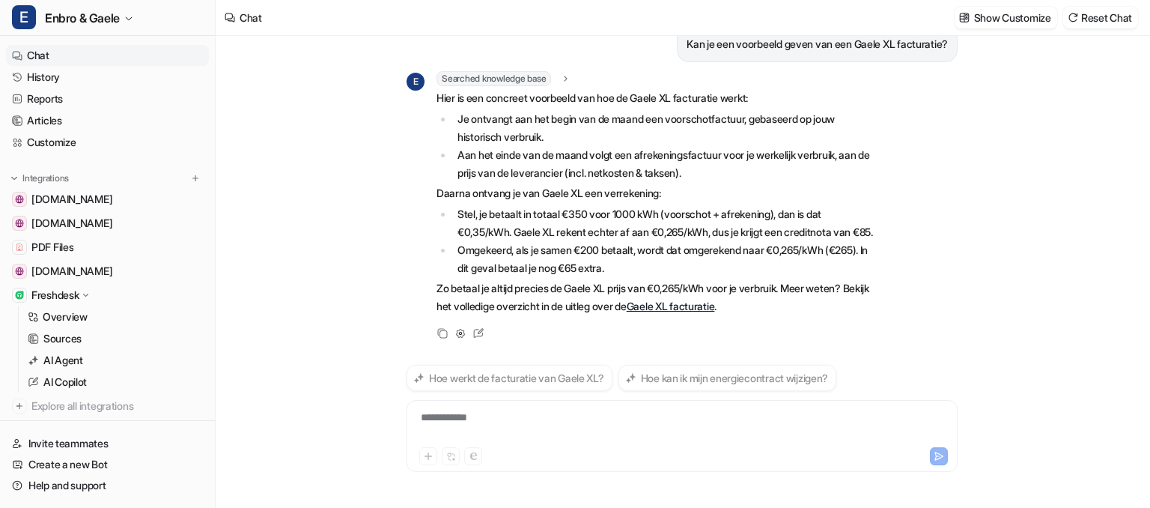
scroll to position [46, 0]
click at [58, 77] on link "History" at bounding box center [107, 77] width 203 height 21
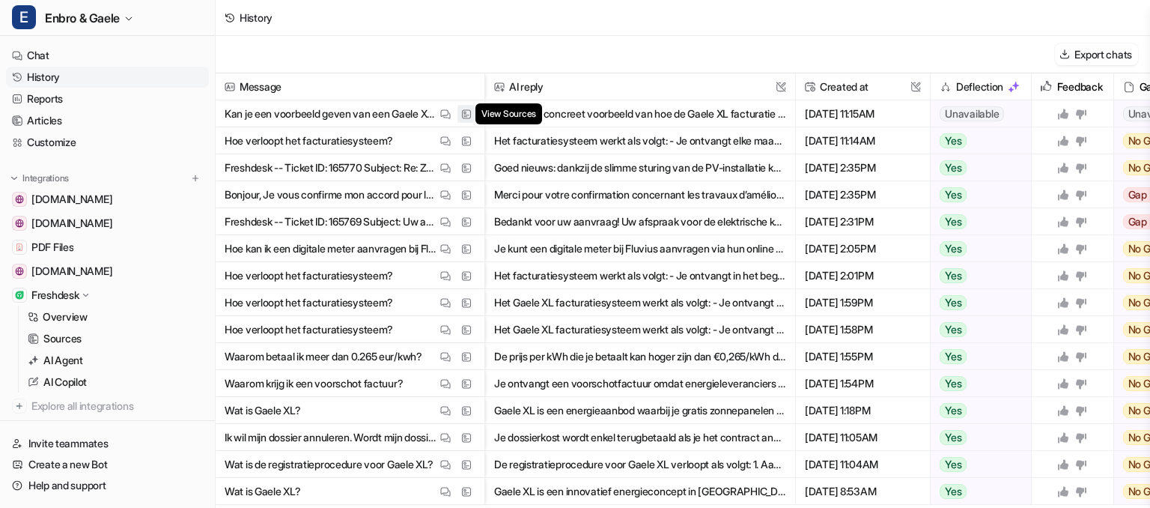
click at [463, 112] on img at bounding box center [466, 114] width 10 height 11
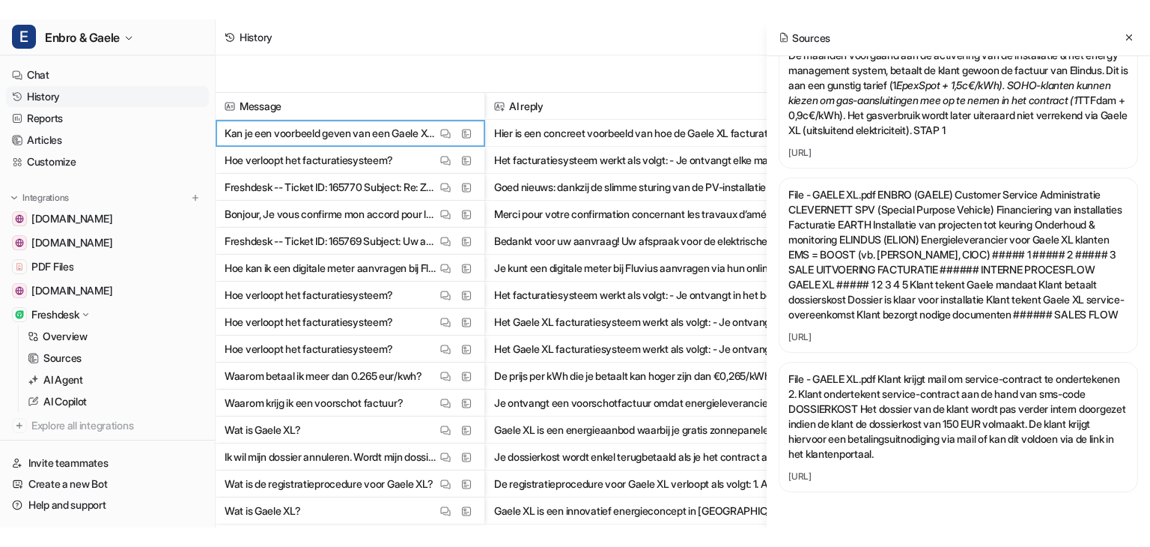
scroll to position [5348, 0]
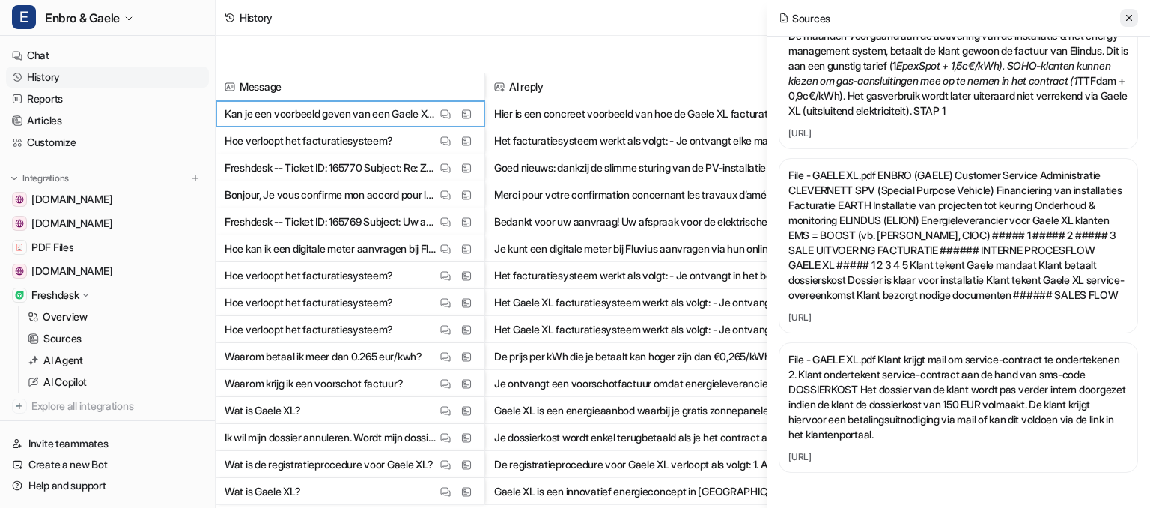
click at [1127, 13] on icon at bounding box center [1129, 18] width 10 height 10
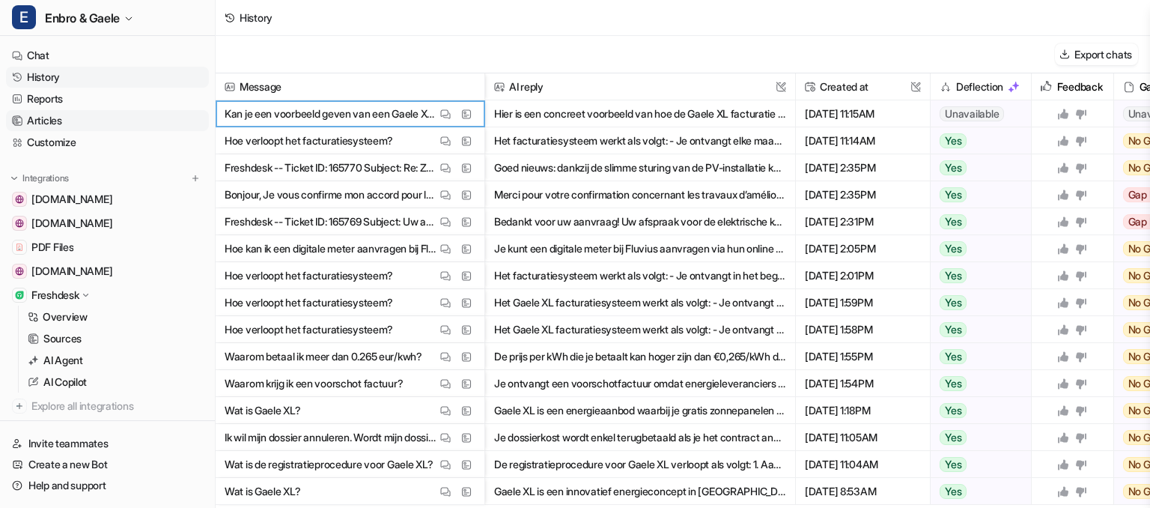
click at [100, 115] on link "Articles" at bounding box center [107, 120] width 203 height 21
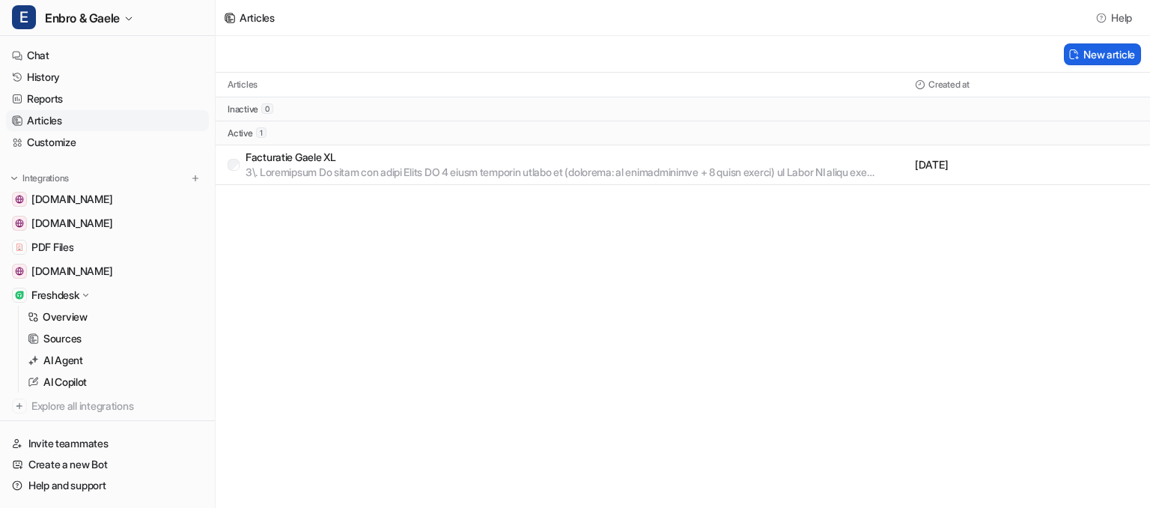
click at [1101, 52] on button "New article" at bounding box center [1102, 54] width 77 height 22
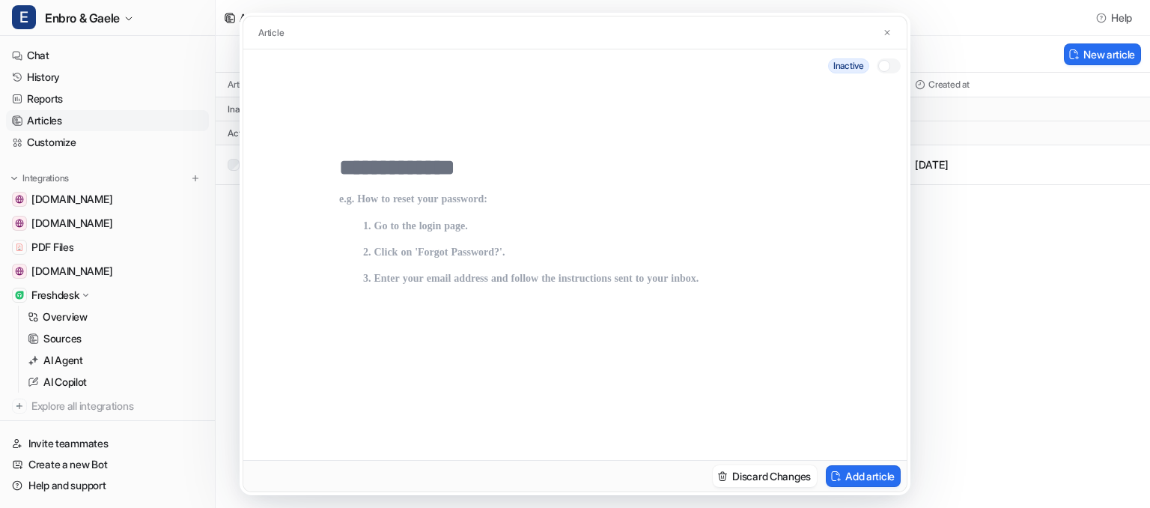
click at [361, 173] on input "text" at bounding box center [575, 167] width 472 height 27
type input "*******"
click at [356, 200] on p at bounding box center [575, 331] width 472 height 276
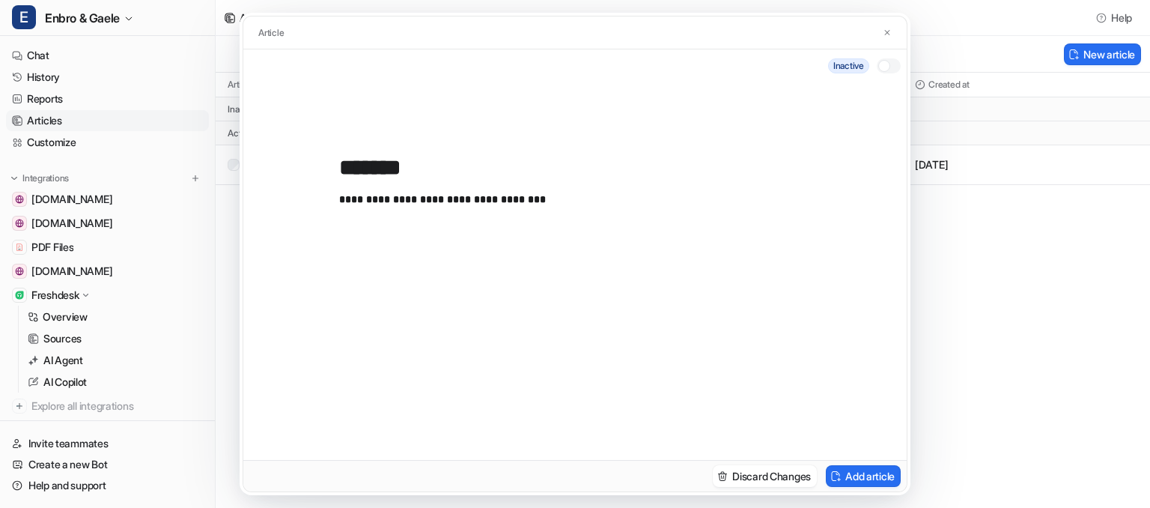
click at [889, 73] on div at bounding box center [889, 65] width 24 height 15
click at [855, 476] on button "Add article" at bounding box center [863, 476] width 75 height 22
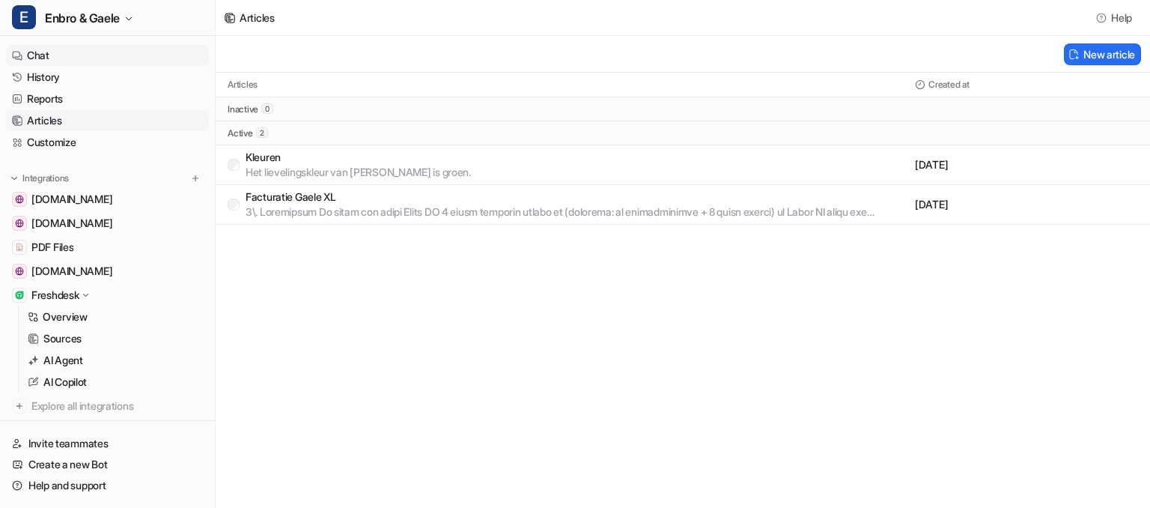
click at [82, 54] on link "Chat" at bounding box center [107, 55] width 203 height 21
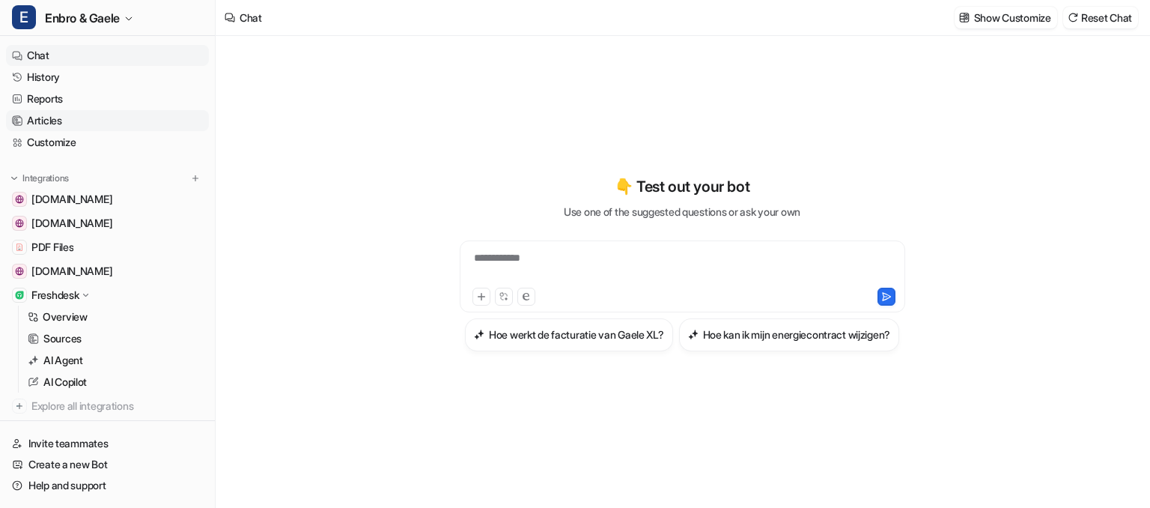
click at [48, 118] on link "Articles" at bounding box center [107, 120] width 203 height 21
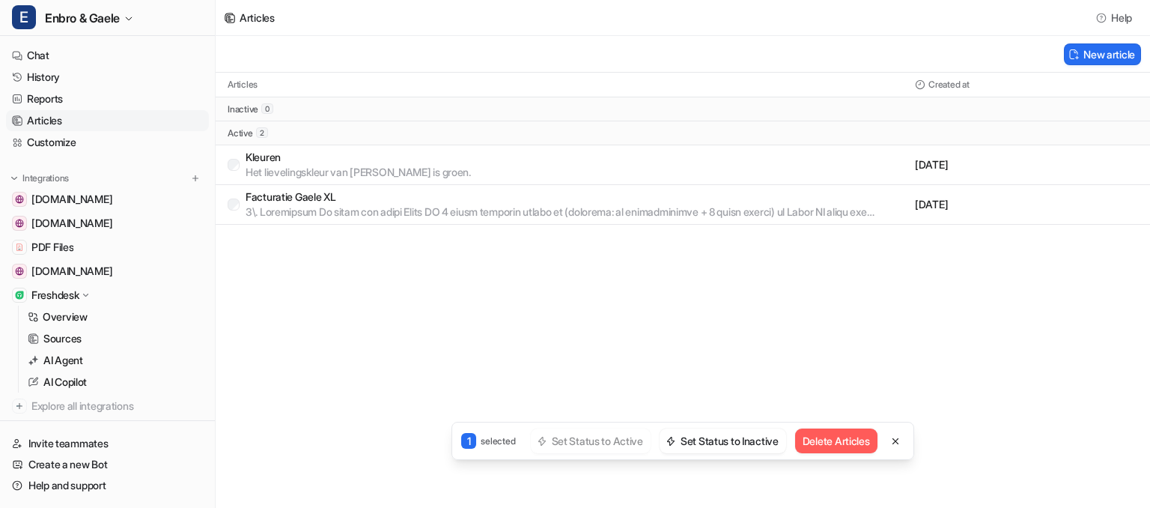
click at [845, 439] on button "Delete Articles" at bounding box center [836, 440] width 82 height 25
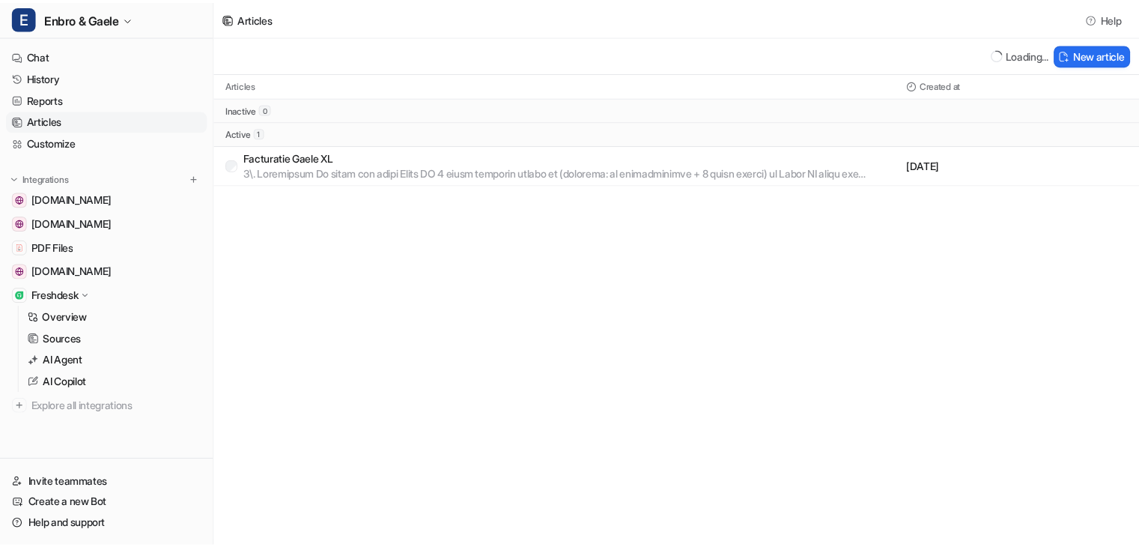
scroll to position [517, 0]
click at [92, 377] on link "AI Copilot" at bounding box center [115, 381] width 187 height 21
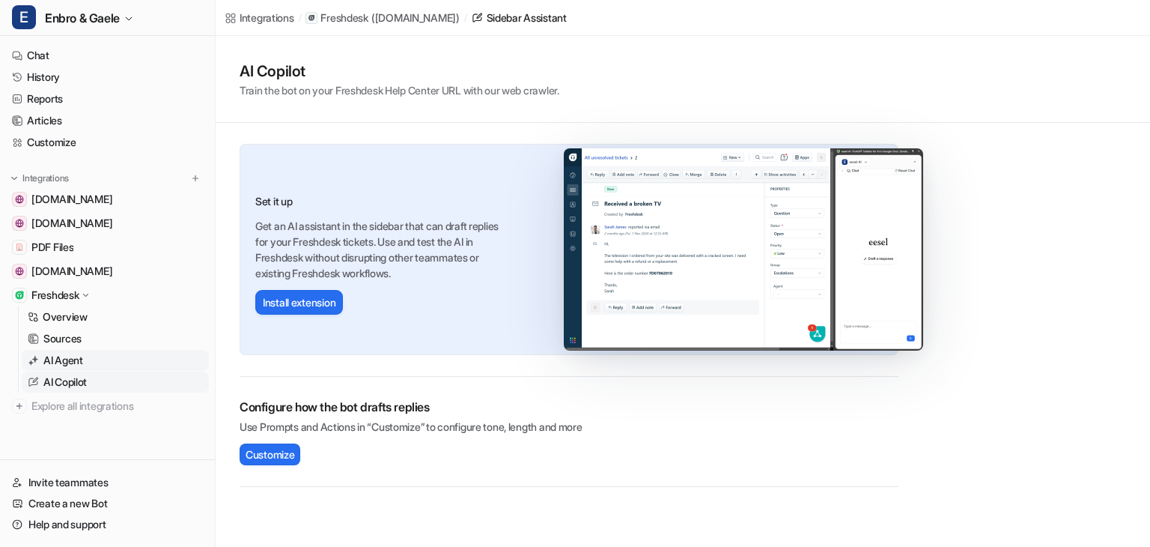
click at [96, 363] on link "AI Agent" at bounding box center [115, 360] width 187 height 21
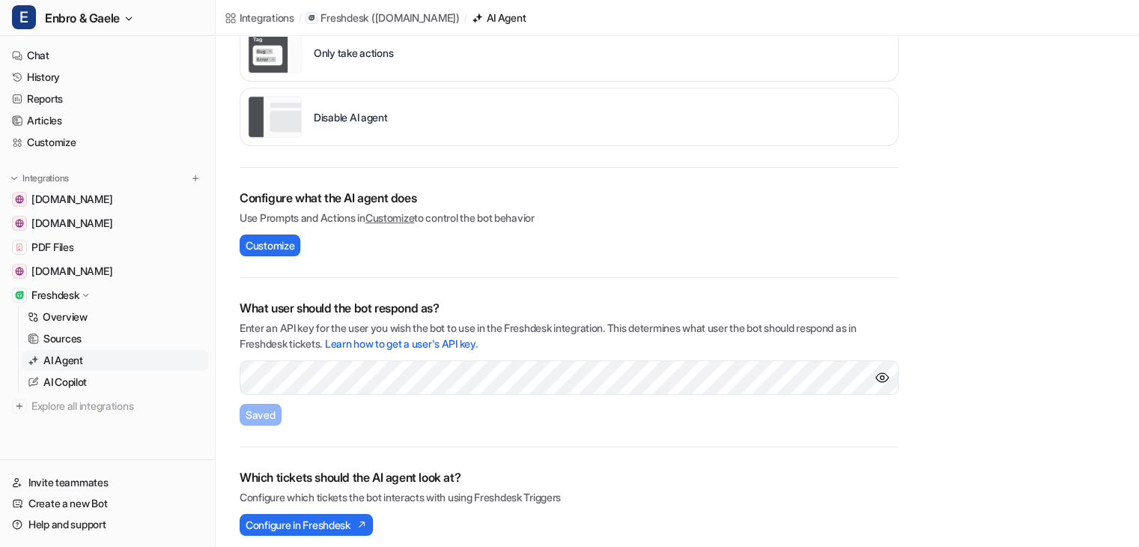
scroll to position [323, 0]
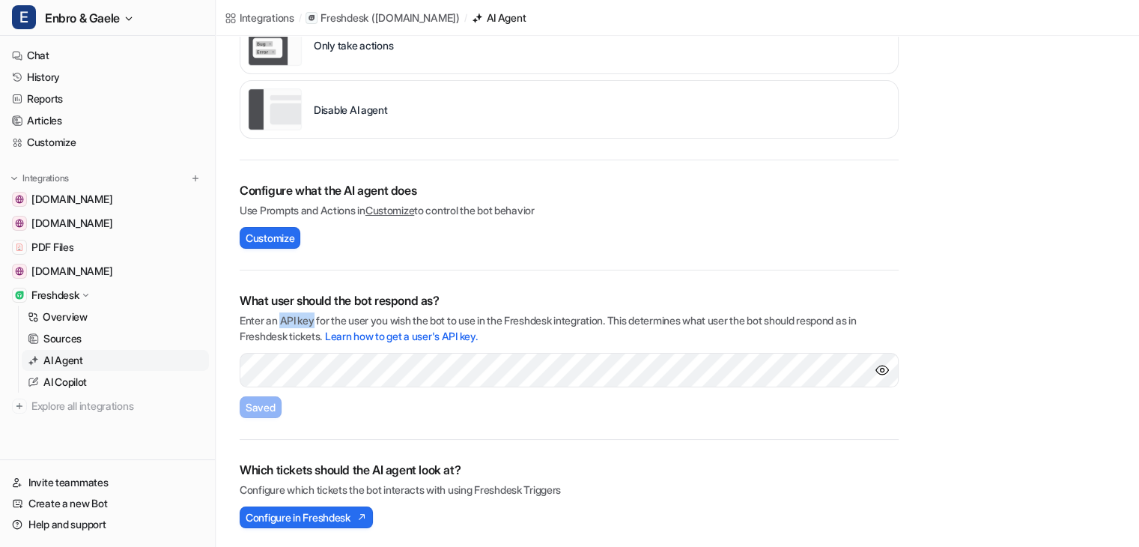
drag, startPoint x: 287, startPoint y: 318, endPoint x: 315, endPoint y: 315, distance: 28.7
click at [315, 315] on p "Enter an API key for the user you wish the bot to use in the Freshdesk integrat…" at bounding box center [569, 327] width 659 height 31
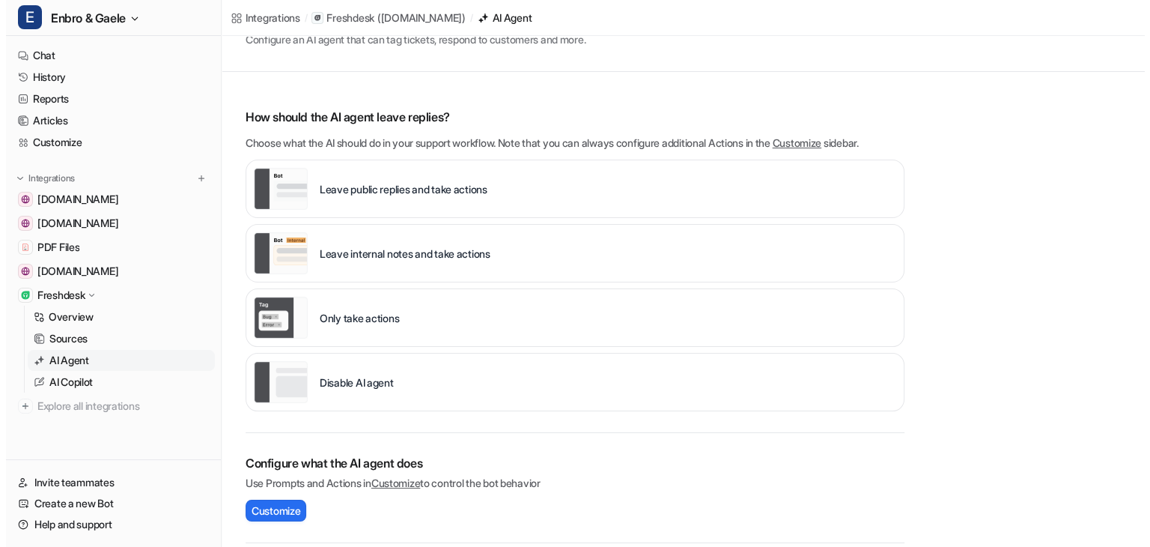
scroll to position [0, 0]
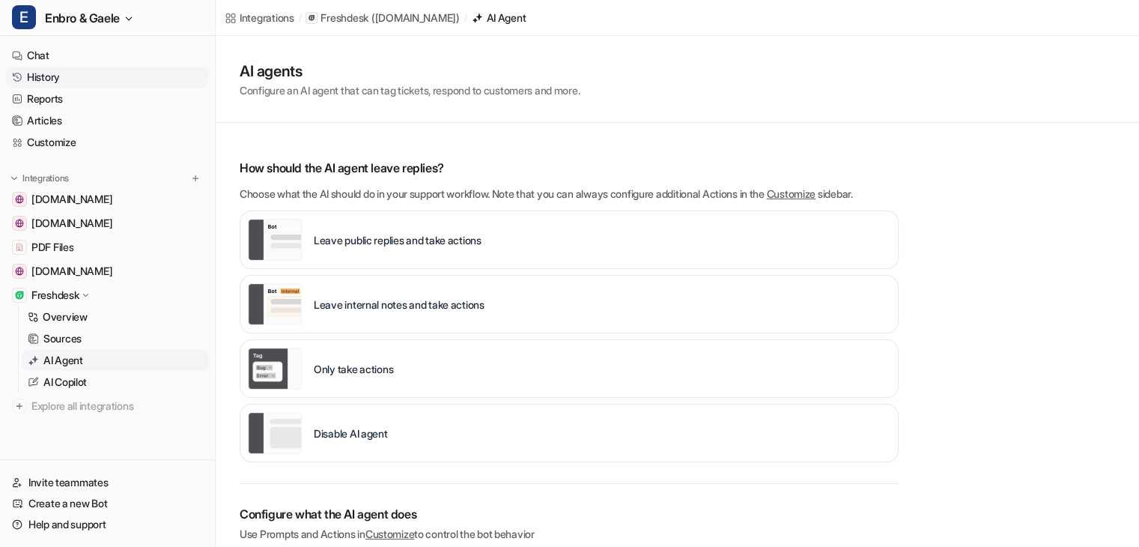
click at [55, 85] on link "History" at bounding box center [107, 77] width 203 height 21
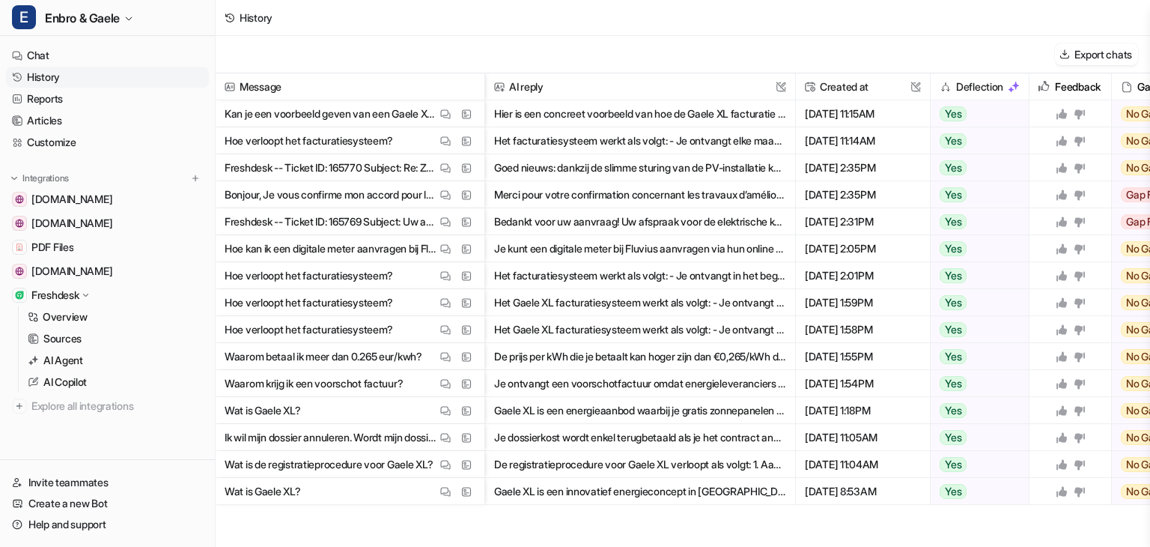
click at [571, 169] on button "Goed nieuws: dankzij de slimme sturing van de PV-installatie kan het systeem au…" at bounding box center [640, 167] width 292 height 27
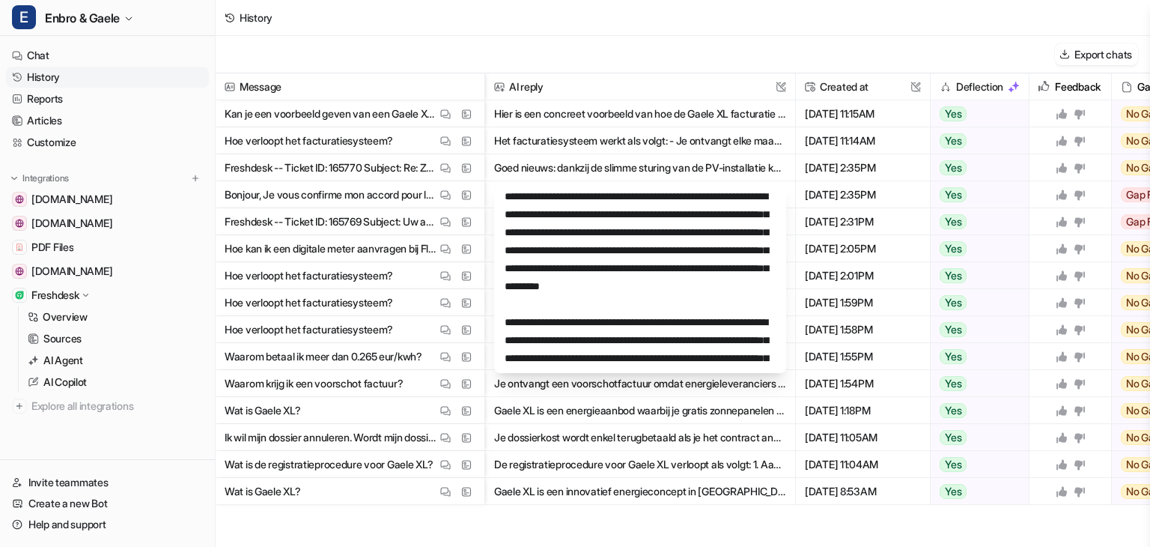
click at [330, 165] on p "Freshdesk -- Ticket ID: 165770 Subject: Re: Zonnepanelen Metropool Noord Contac…" at bounding box center [331, 167] width 212 height 27
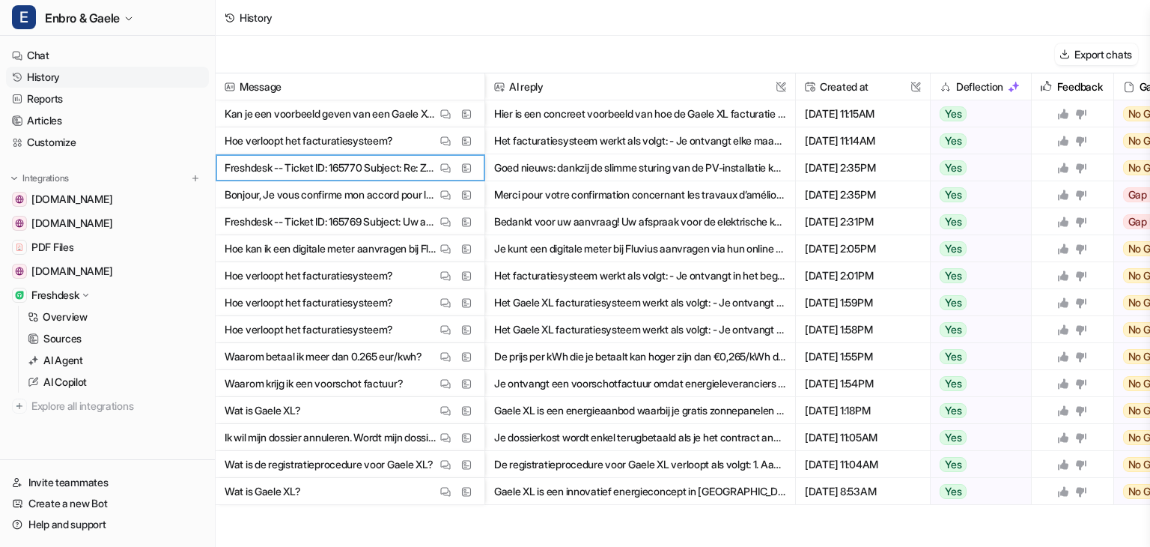
click at [349, 165] on p "Freshdesk -- Ticket ID: 165770 Subject: Re: Zonnepanelen Metropool Noord Contac…" at bounding box center [331, 167] width 212 height 27
click at [303, 249] on p "Hoe kan ik een digitale meter aanvragen bij Fluvius?" at bounding box center [331, 248] width 212 height 27
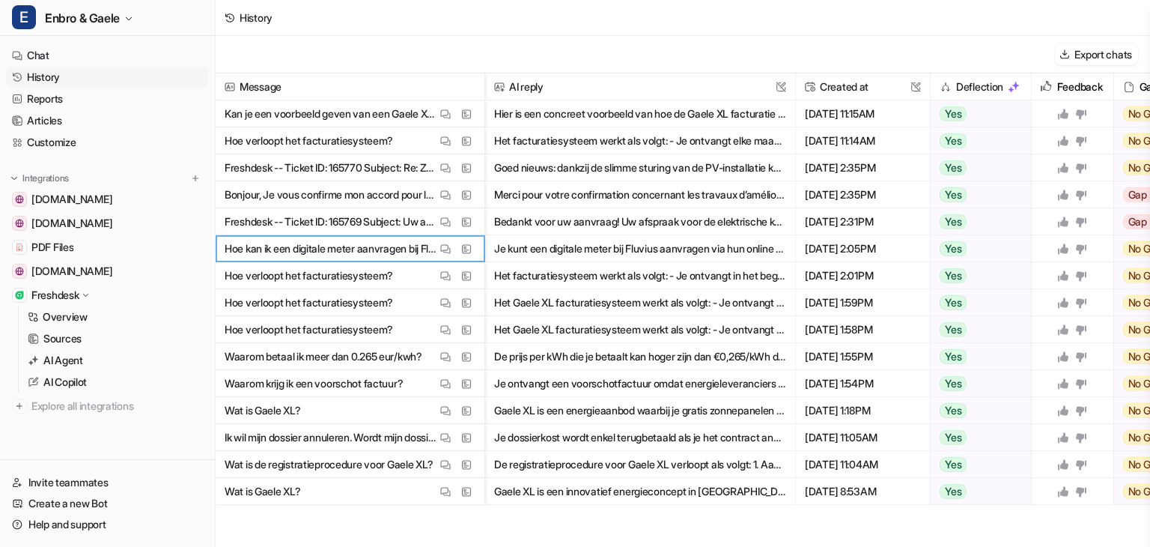
click at [301, 229] on p "Freshdesk -- Ticket ID: 165769 Subject: Uw aanvraag werd ingepland Contact Name…" at bounding box center [331, 221] width 212 height 27
click at [362, 222] on p "Freshdesk -- Ticket ID: 165769 Subject: Uw aanvraag werd ingepland Contact Name…" at bounding box center [331, 221] width 212 height 27
copy p "165769"
click at [375, 192] on p "Bonjour, Je vous confirme mon accord pour les travaux d’amélioration de la mise…" at bounding box center [331, 194] width 212 height 27
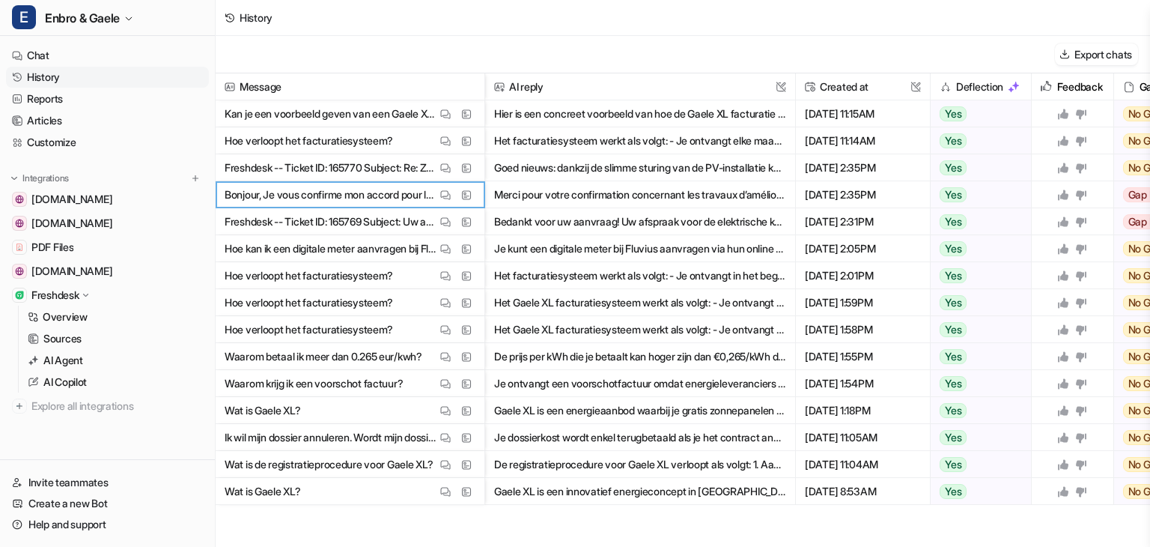
click at [376, 192] on p "Bonjour, Je vous confirme mon accord pour les travaux d’amélioration de la mise…" at bounding box center [331, 194] width 212 height 27
click at [334, 189] on p "Bonjour, Je vous confirme mon accord pour les travaux d’amélioration de la mise…" at bounding box center [331, 194] width 212 height 27
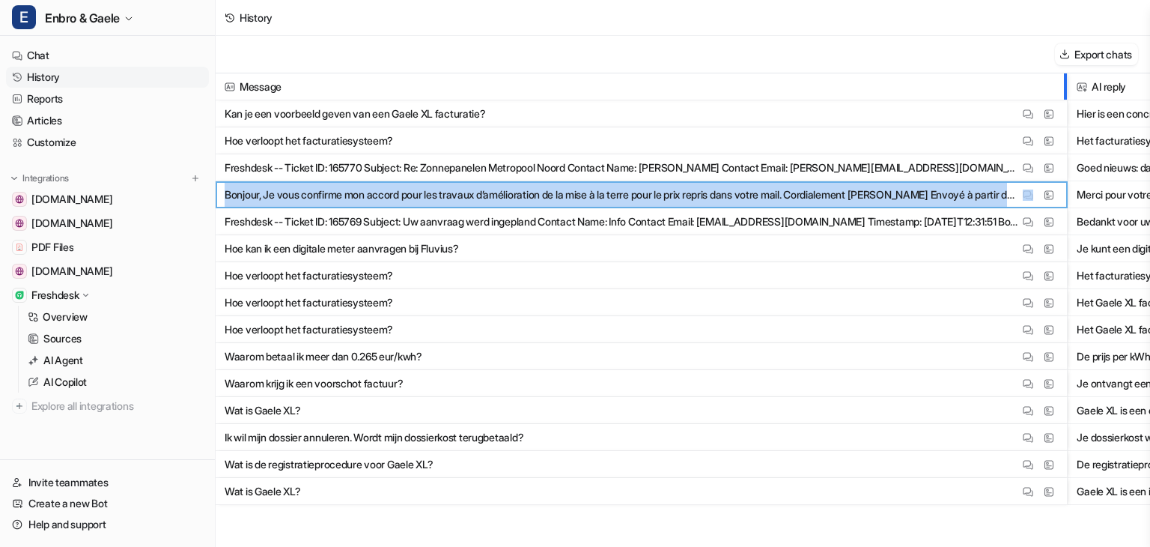
click at [1063, 100] on div at bounding box center [1063, 86] width 7 height 26
click at [638, 189] on p "Bonjour, Je vous confirme mon accord pour les travaux d’amélioration de la mise…" at bounding box center [622, 194] width 795 height 27
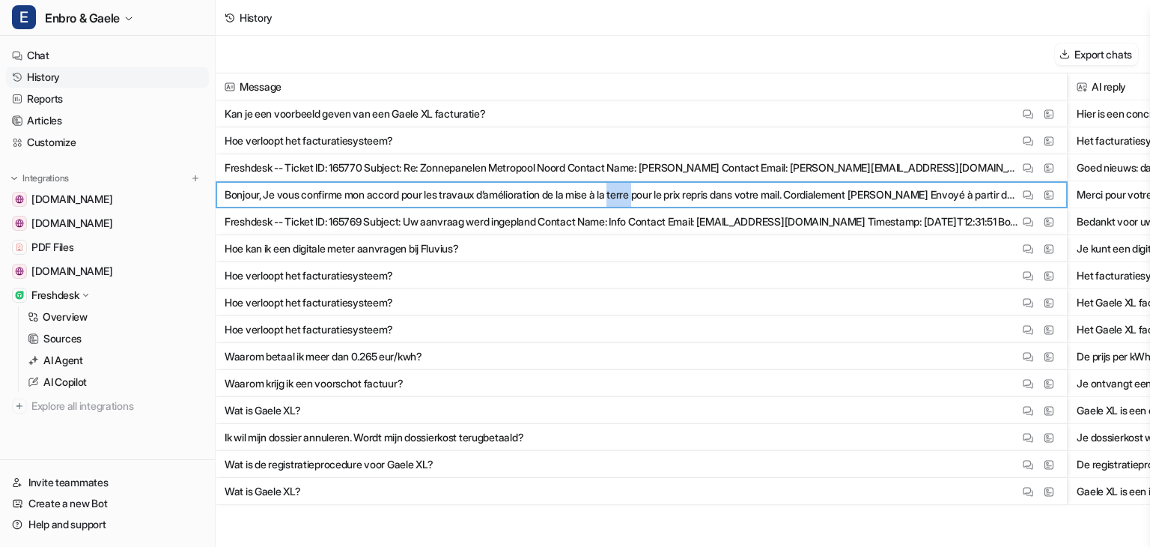
click at [638, 189] on p "Bonjour, Je vous confirme mon accord pour les travaux d’amélioration de la mise…" at bounding box center [622, 194] width 795 height 27
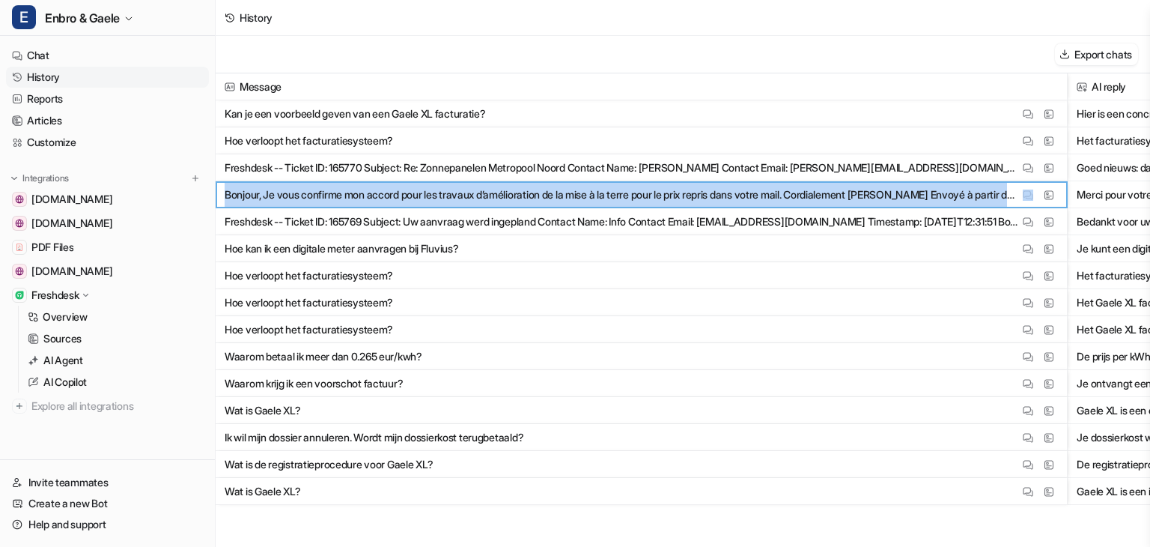
click at [638, 189] on p "Bonjour, Je vous confirme mon accord pour les travaux d’amélioration de la mise…" at bounding box center [622, 194] width 795 height 27
click at [514, 160] on p "Freshdesk -- Ticket ID: 165770 Subject: Re: Zonnepanelen Metropool Noord Contac…" at bounding box center [622, 167] width 795 height 27
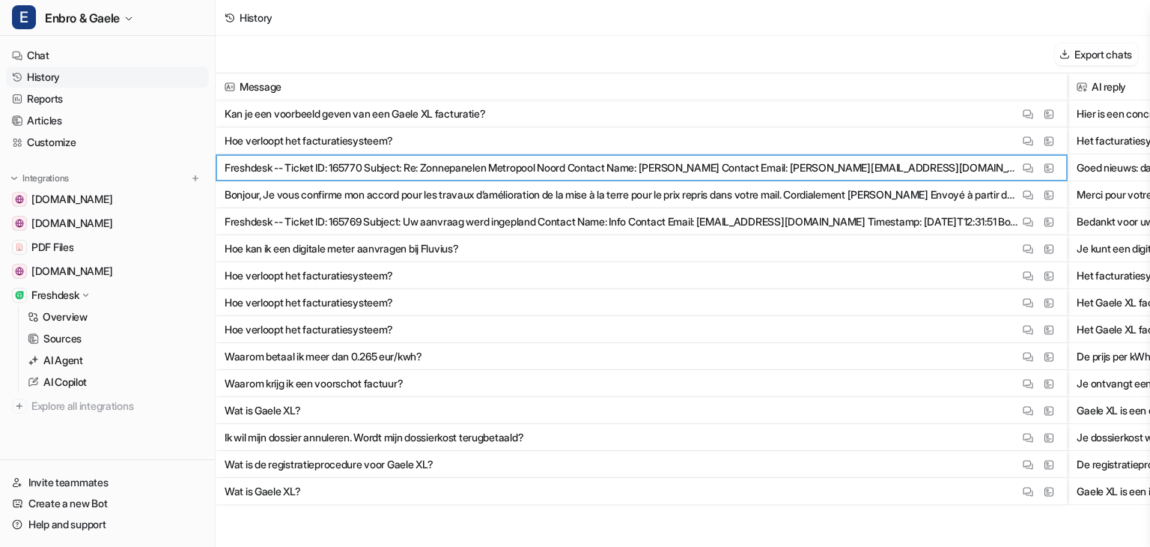
click at [334, 165] on p "Freshdesk -- Ticket ID: 165770 Subject: Re: Zonnepanelen Metropool Noord Contac…" at bounding box center [622, 167] width 795 height 27
click at [355, 196] on p "Bonjour, Je vous confirme mon accord pour les travaux d’amélioration de la mise…" at bounding box center [622, 194] width 795 height 27
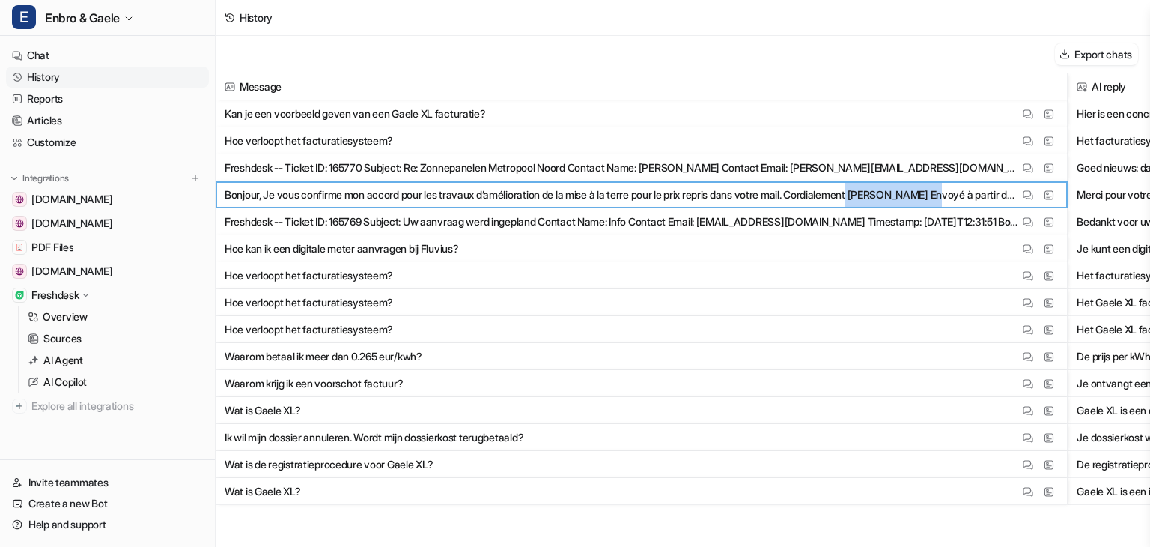
drag, startPoint x: 893, startPoint y: 194, endPoint x: 991, endPoint y: 198, distance: 98.9
click at [991, 198] on p "Bonjour, Je vous confirme mon accord pour les travaux d’amélioration de la mise…" at bounding box center [622, 194] width 795 height 27
copy p "[PERSON_NAME]"
